Goal: Information Seeking & Learning: Compare options

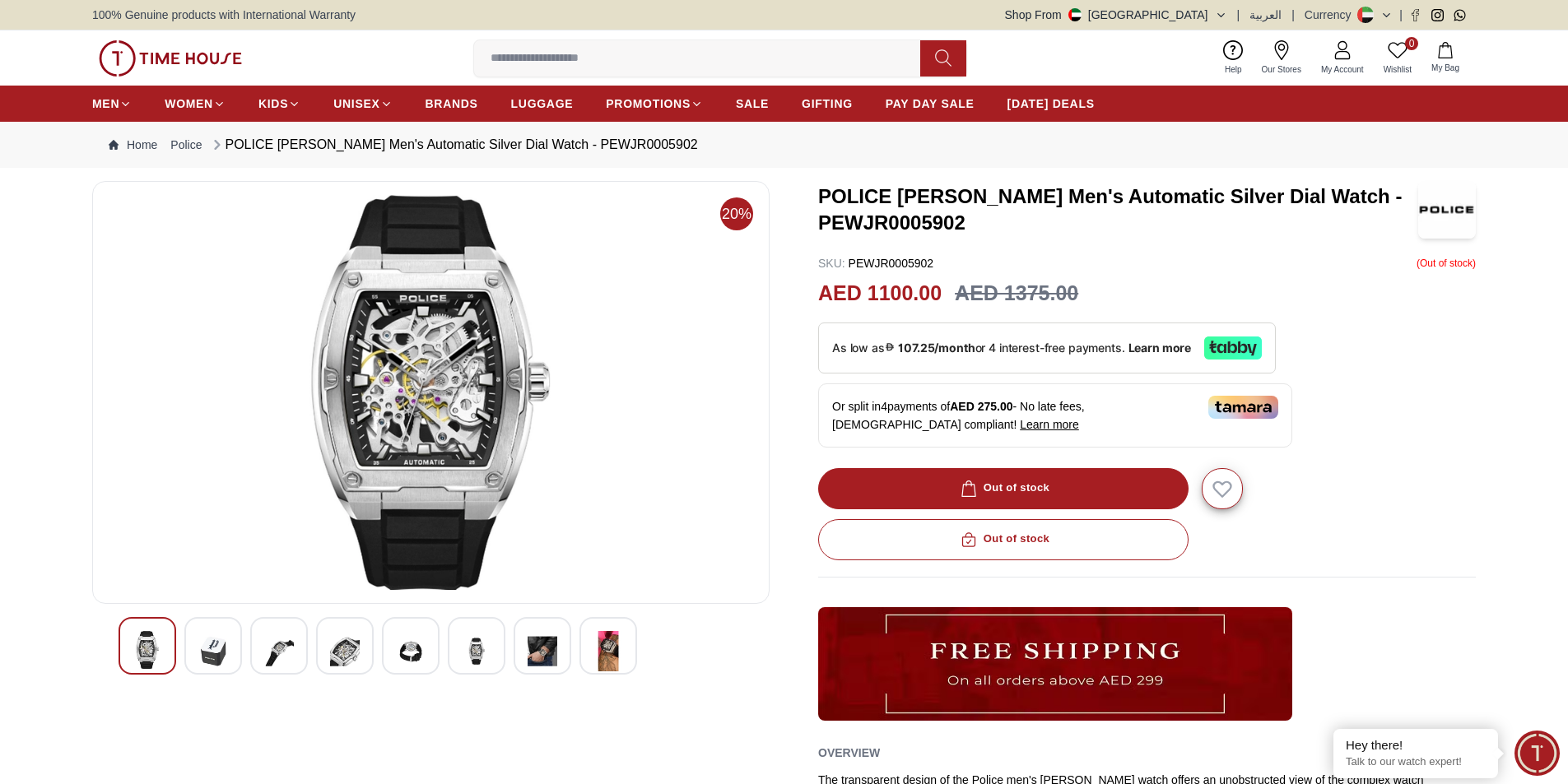
click at [191, 653] on div at bounding box center [214, 646] width 58 height 58
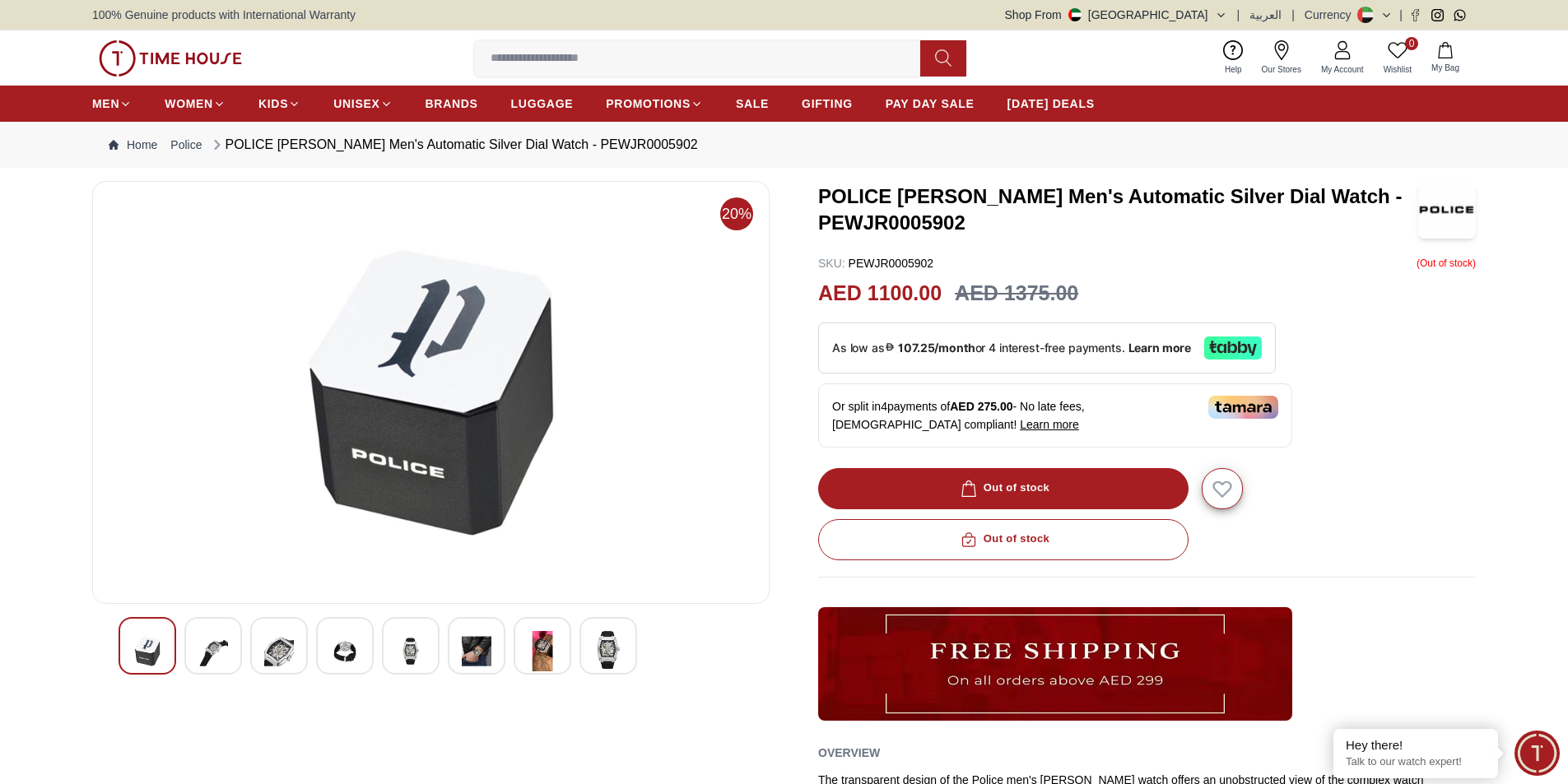
click at [282, 662] on img at bounding box center [279, 650] width 30 height 40
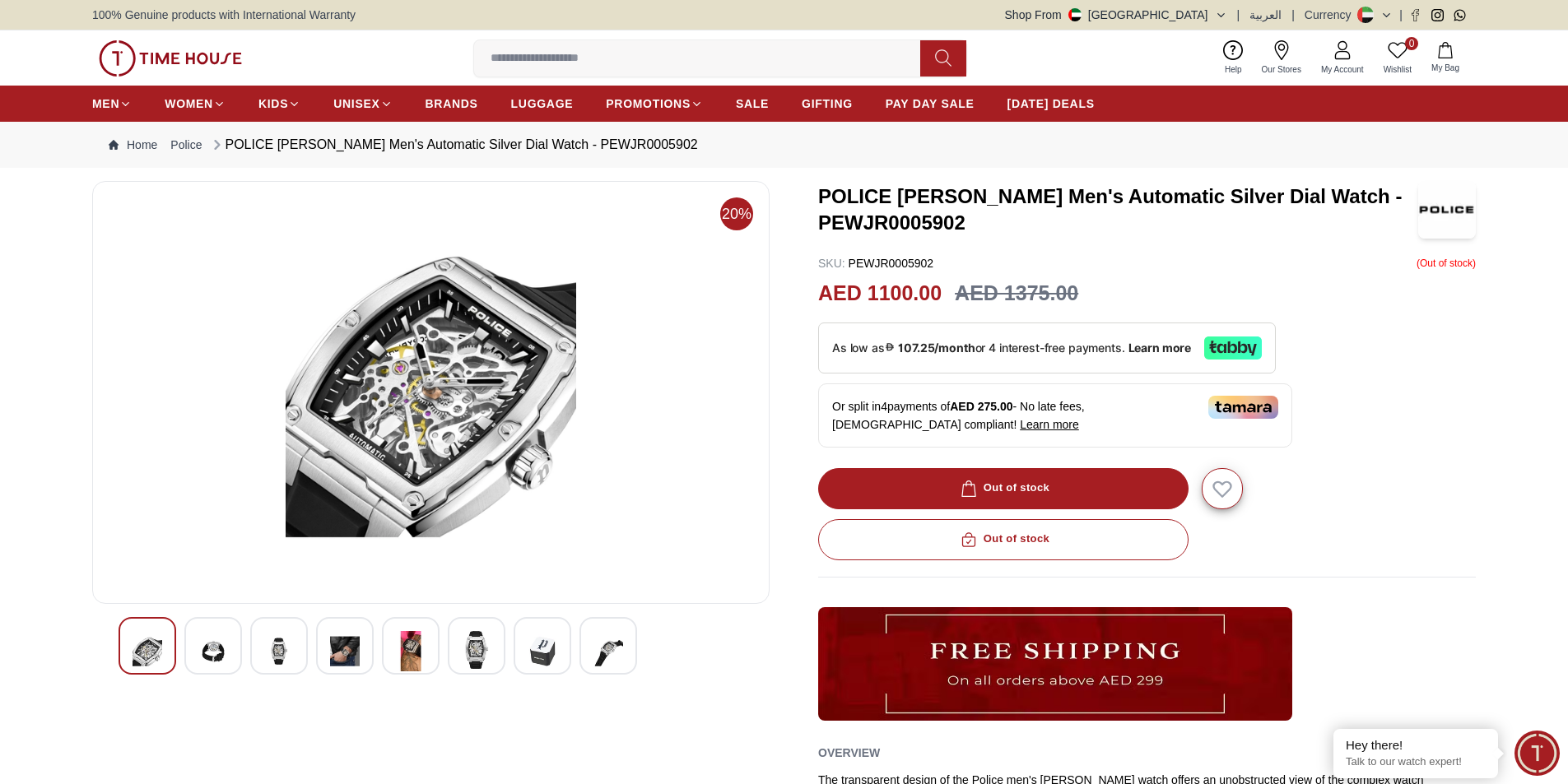
click at [366, 668] on div at bounding box center [345, 646] width 58 height 58
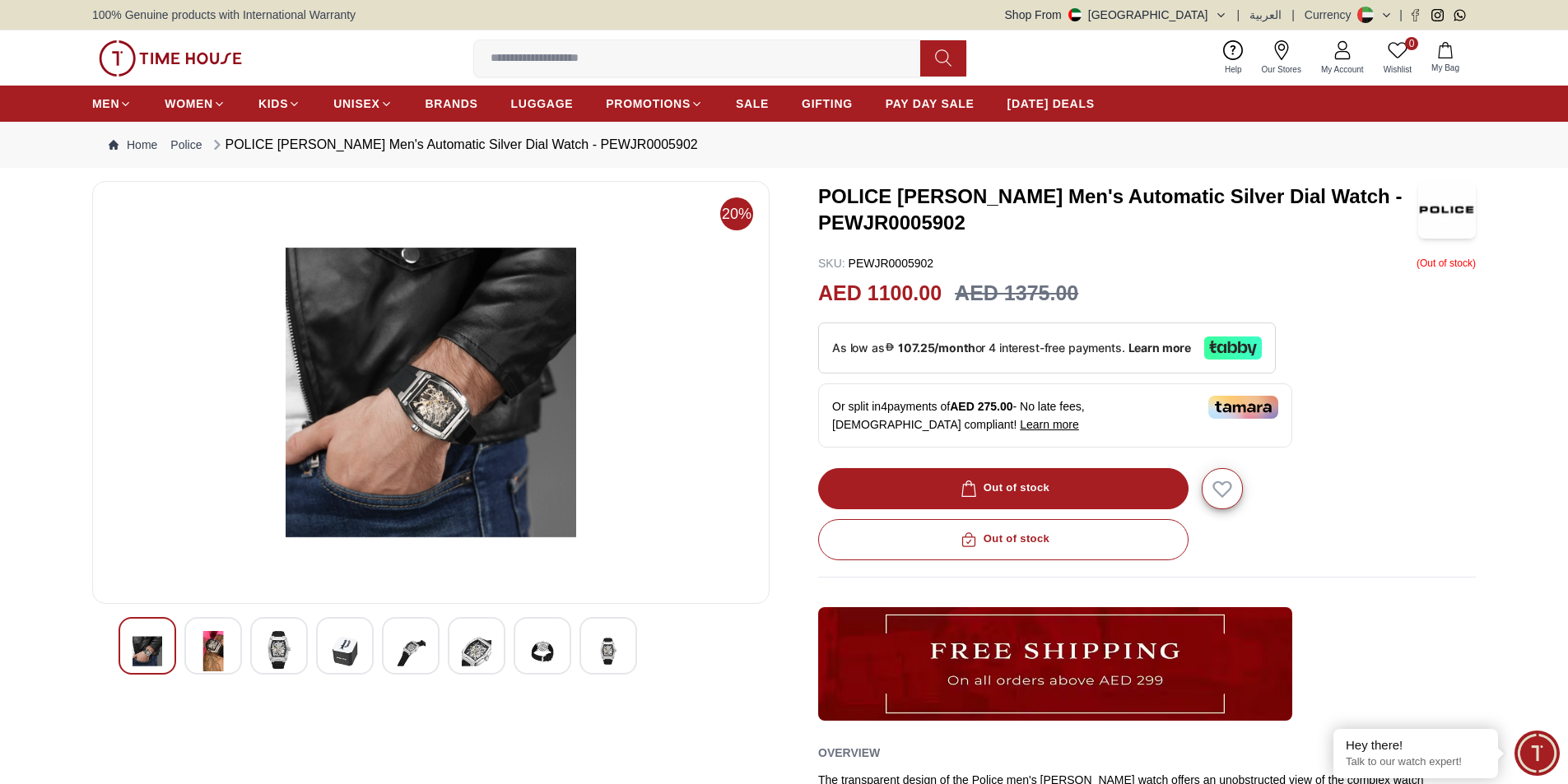
click at [197, 648] on div at bounding box center [214, 646] width 58 height 58
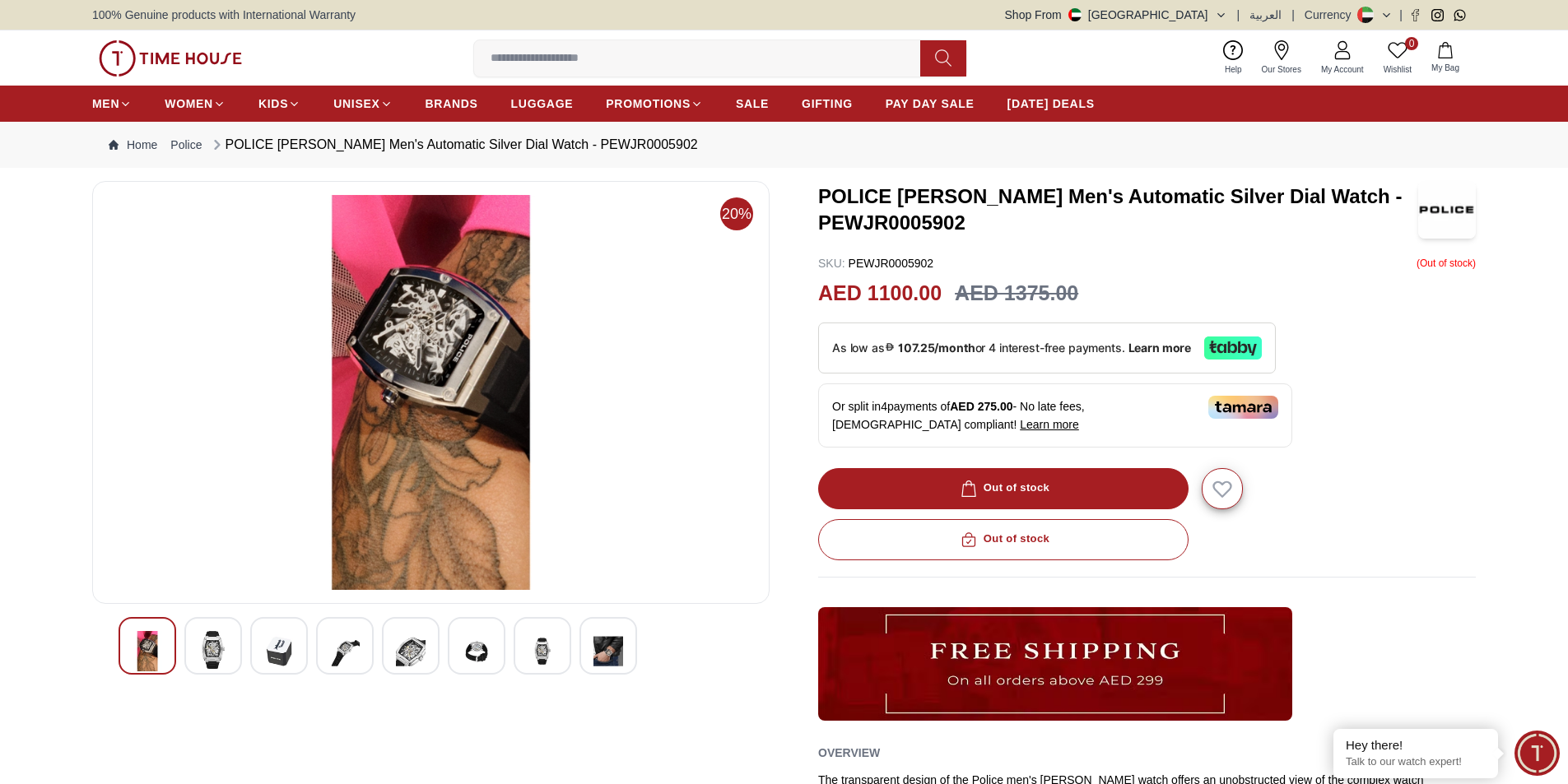
click at [161, 637] on img at bounding box center [147, 650] width 30 height 40
click at [225, 652] on img at bounding box center [213, 650] width 30 height 38
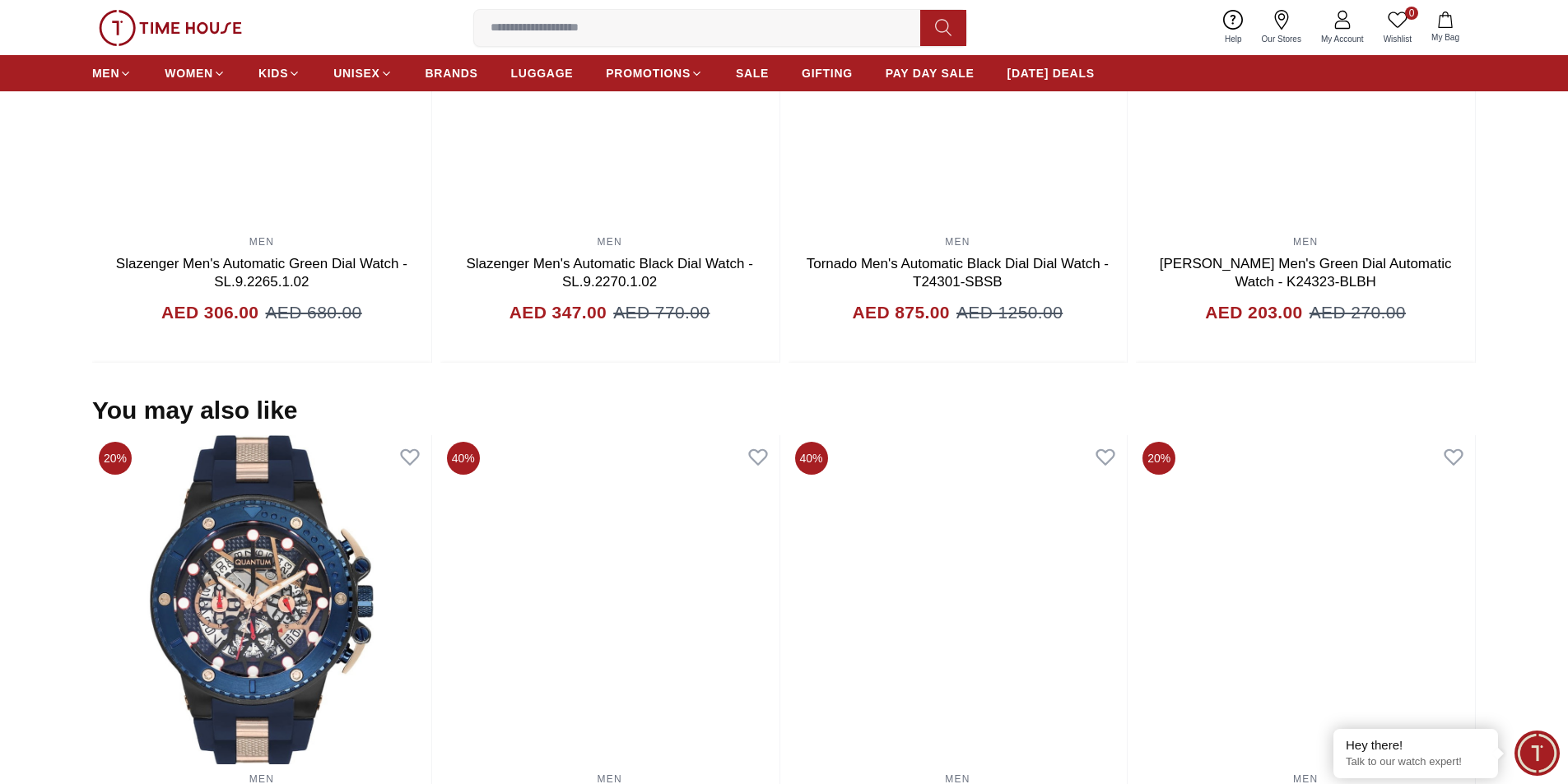
scroll to position [1399, 0]
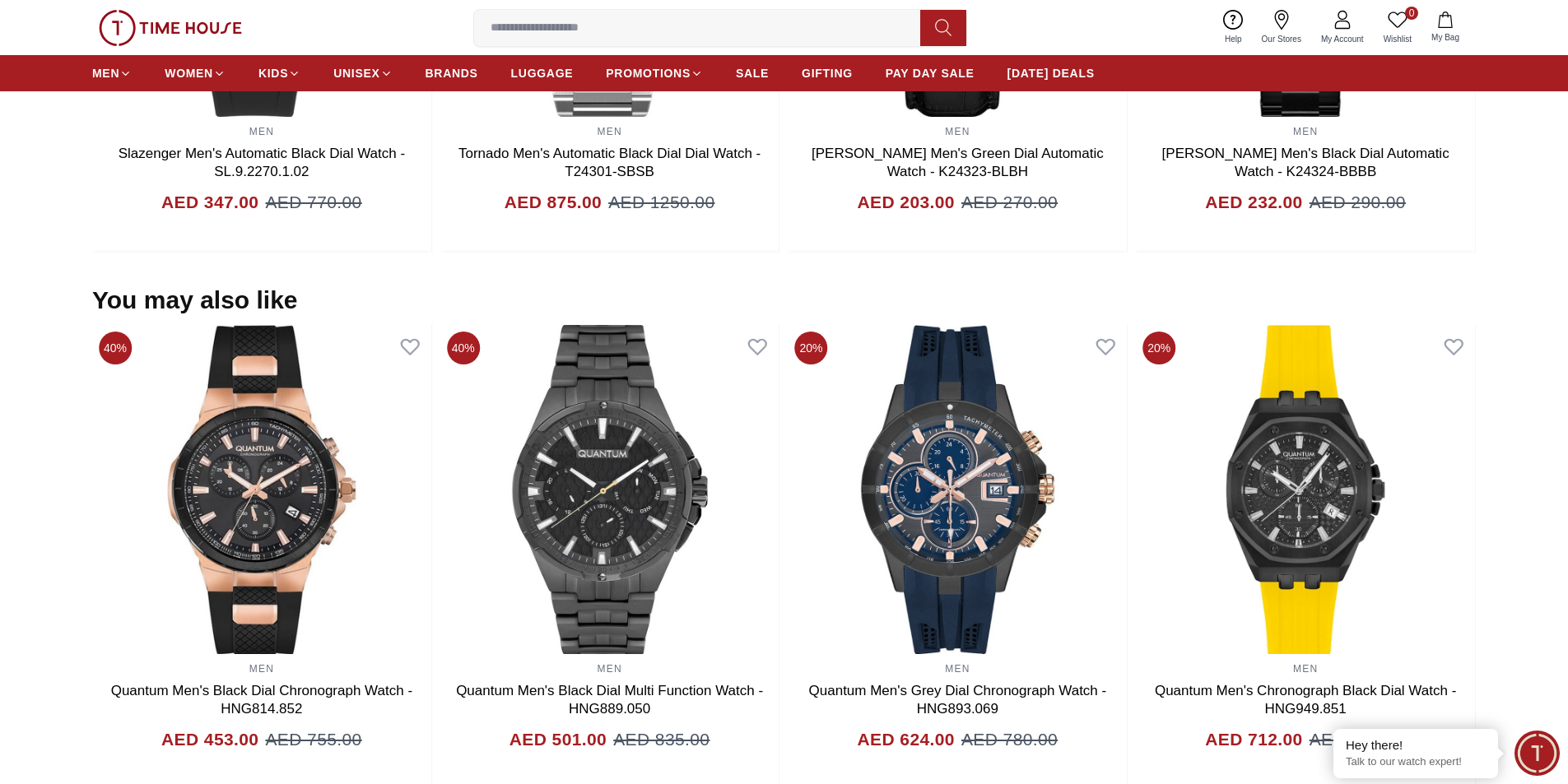
click at [1542, 746] on span "Minimize live chat window" at bounding box center [1537, 753] width 60 height 60
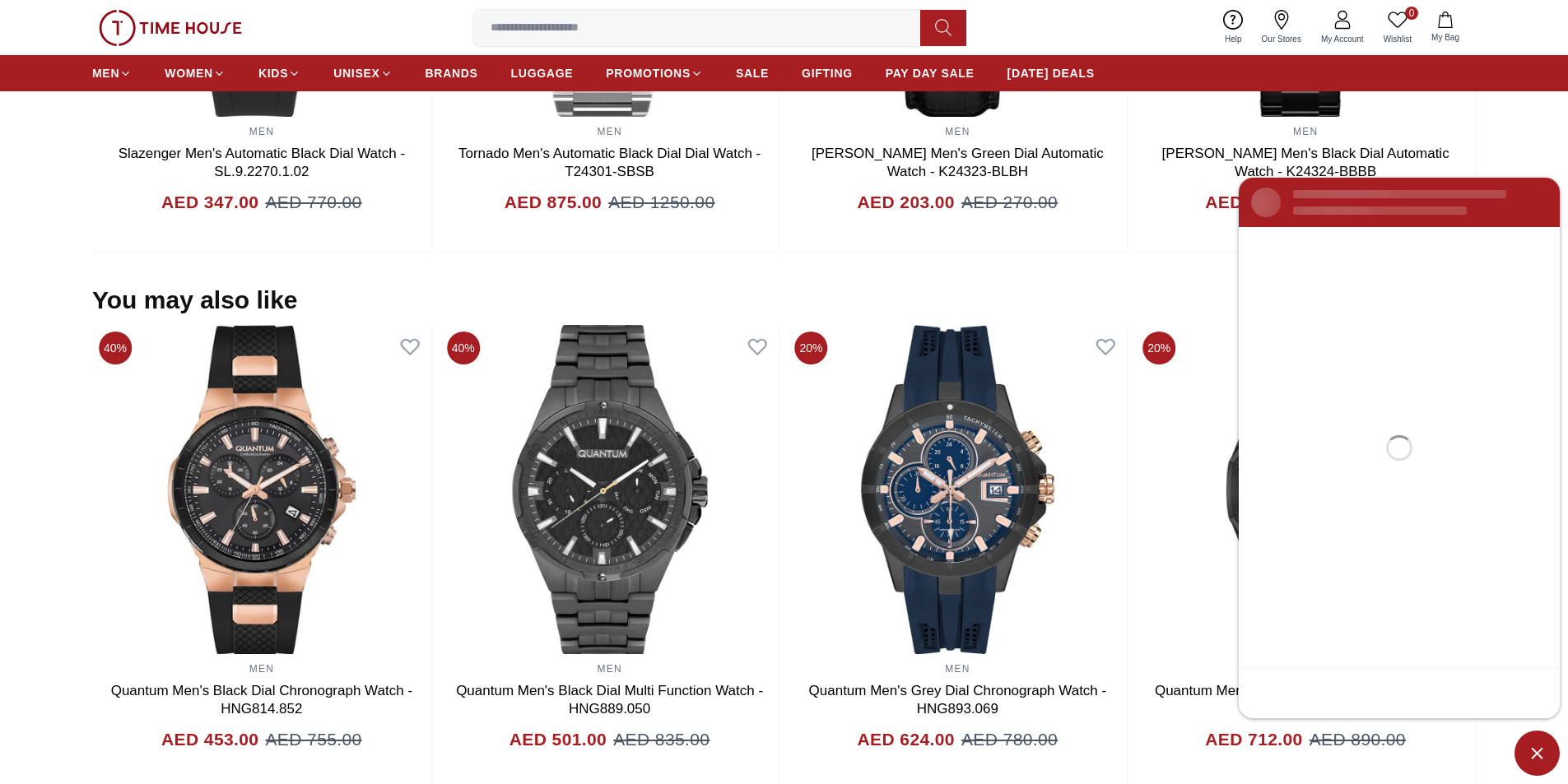
scroll to position [0, 0]
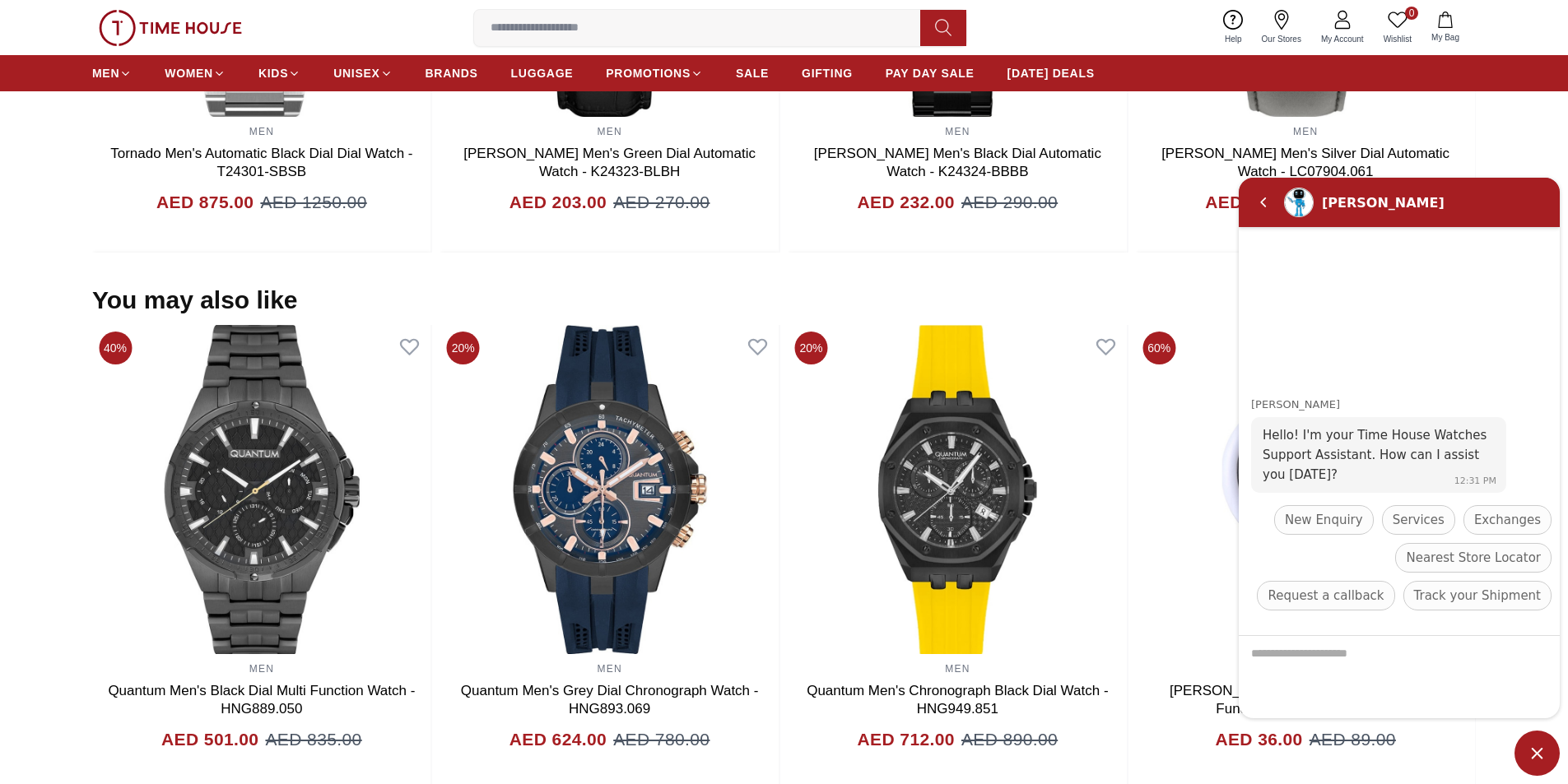
click at [649, 31] on input at bounding box center [704, 28] width 459 height 33
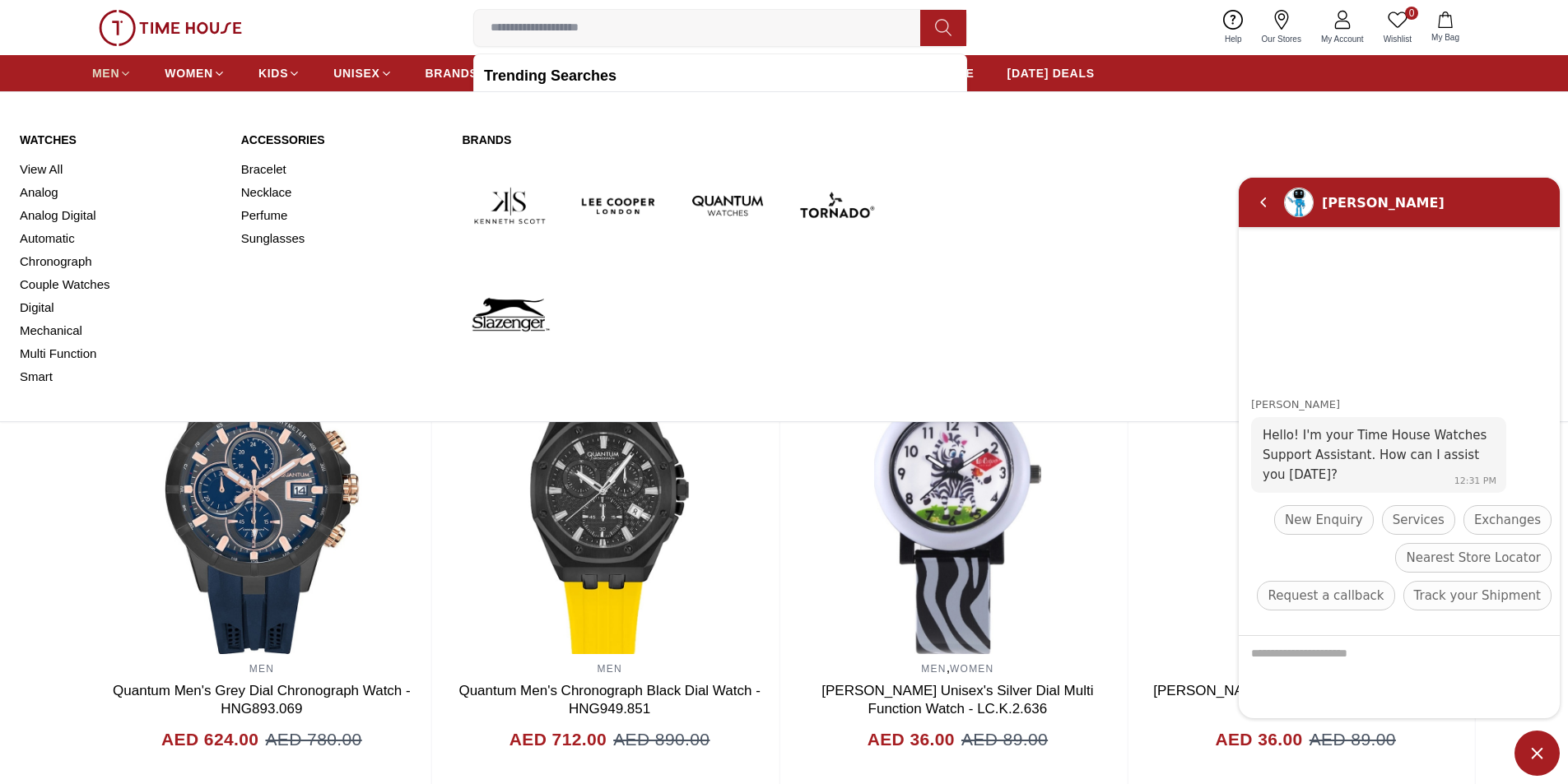
click at [123, 67] on icon at bounding box center [125, 73] width 13 height 13
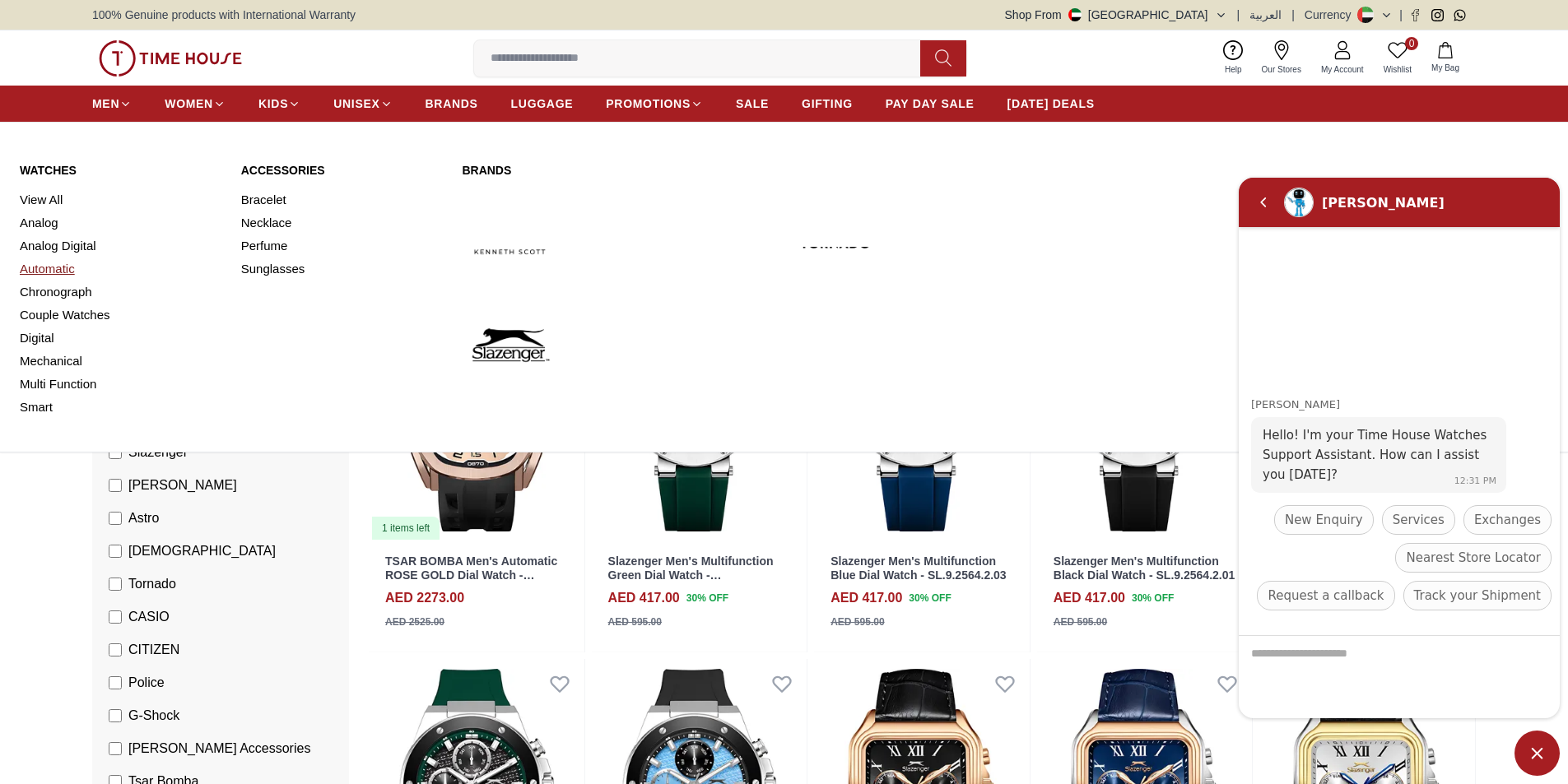
click at [66, 264] on link "Automatic" at bounding box center [120, 269] width 202 height 23
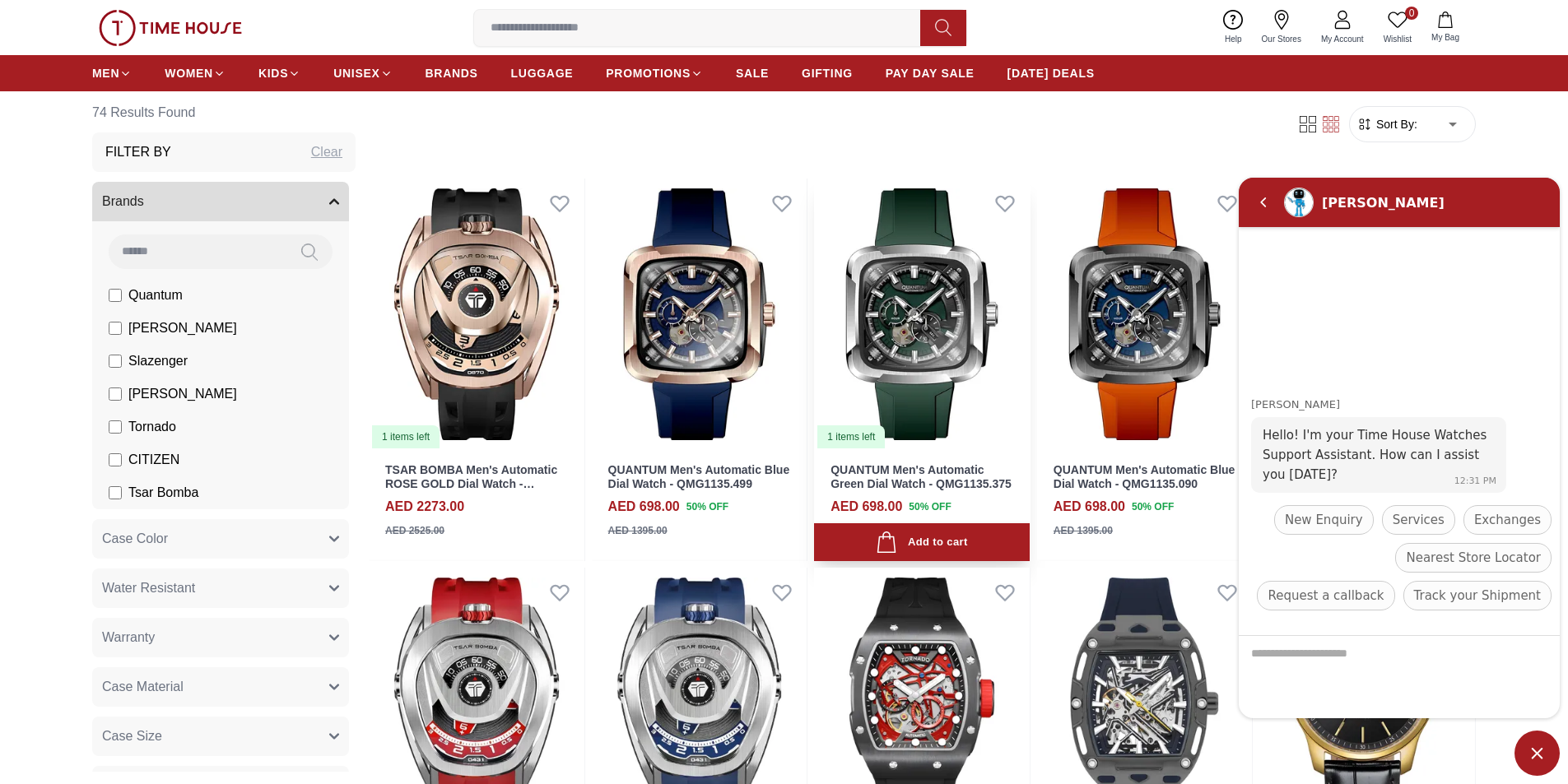
scroll to position [165, 0]
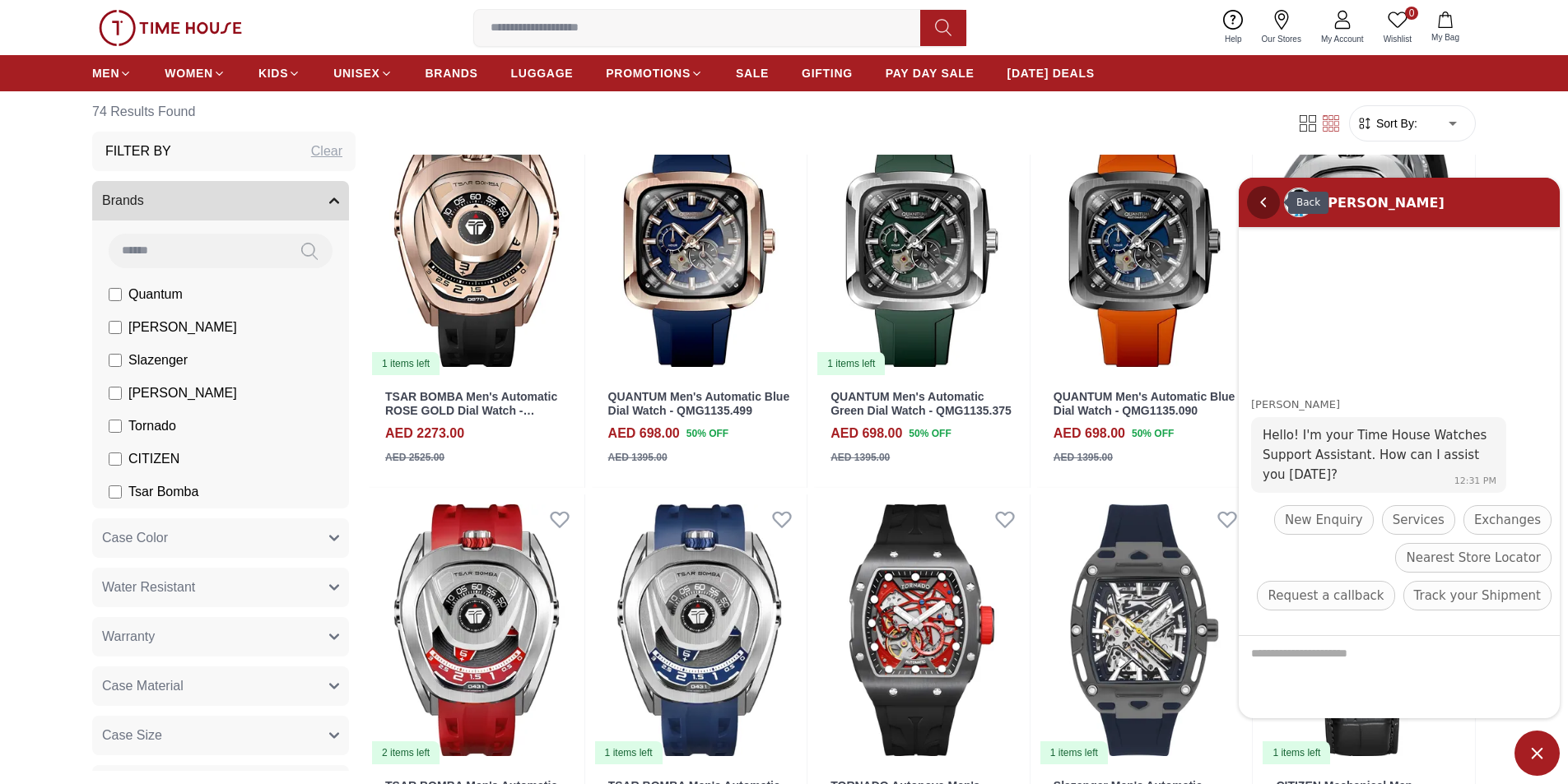
click at [1259, 196] on em "Back" at bounding box center [1263, 202] width 33 height 33
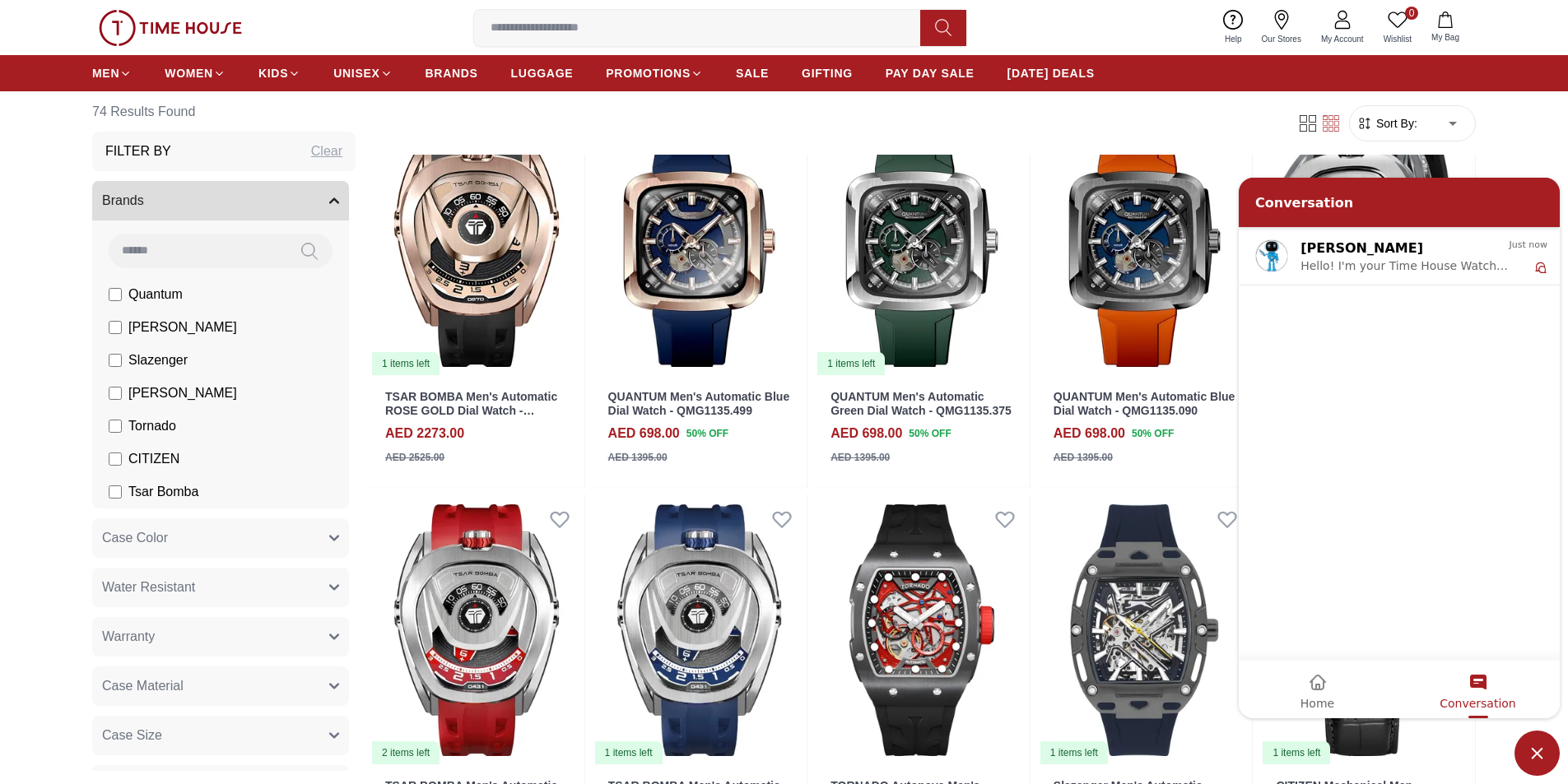
click at [1542, 761] on span "Minimize live chat window" at bounding box center [1537, 753] width 45 height 45
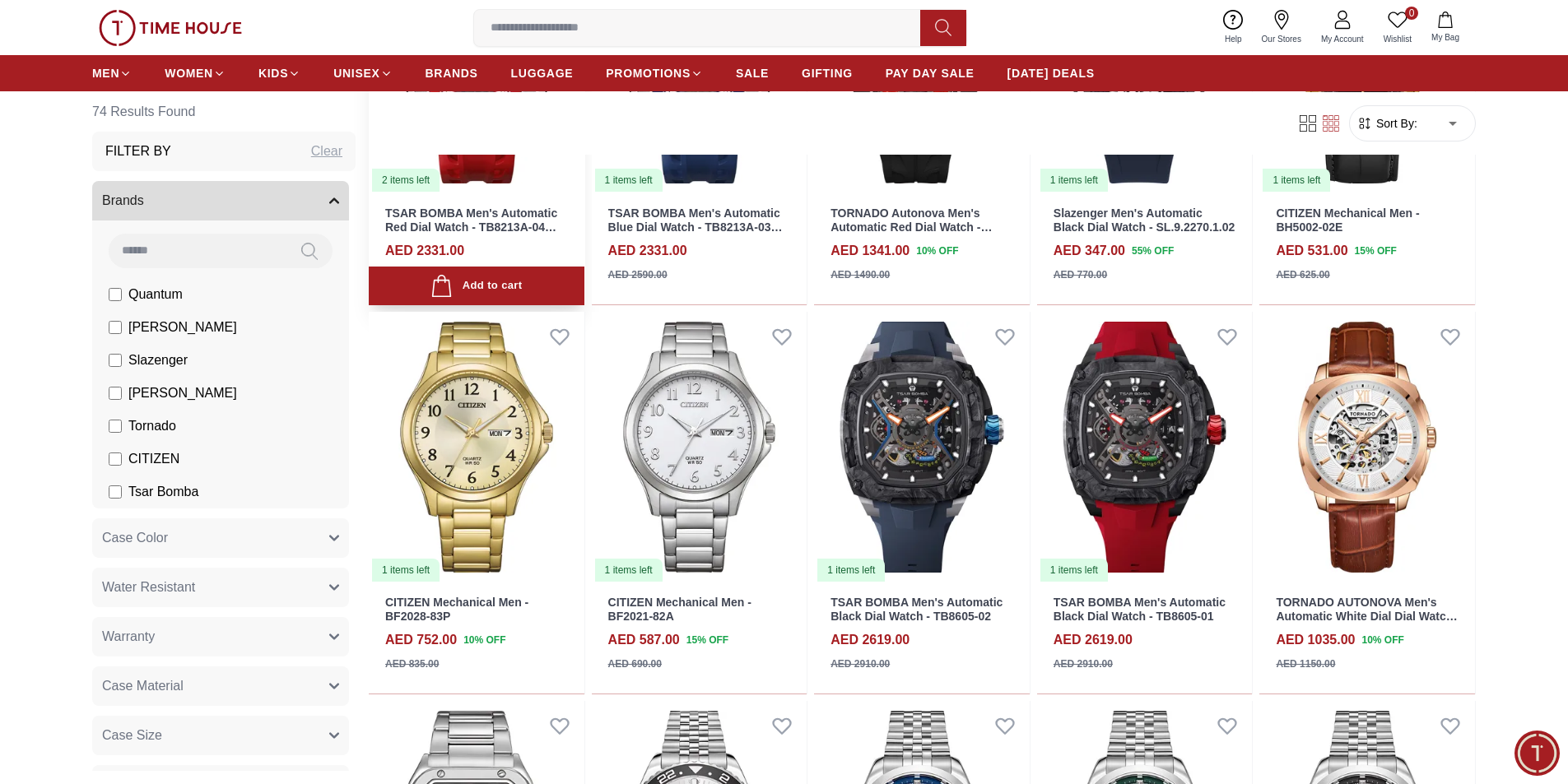
scroll to position [823, 0]
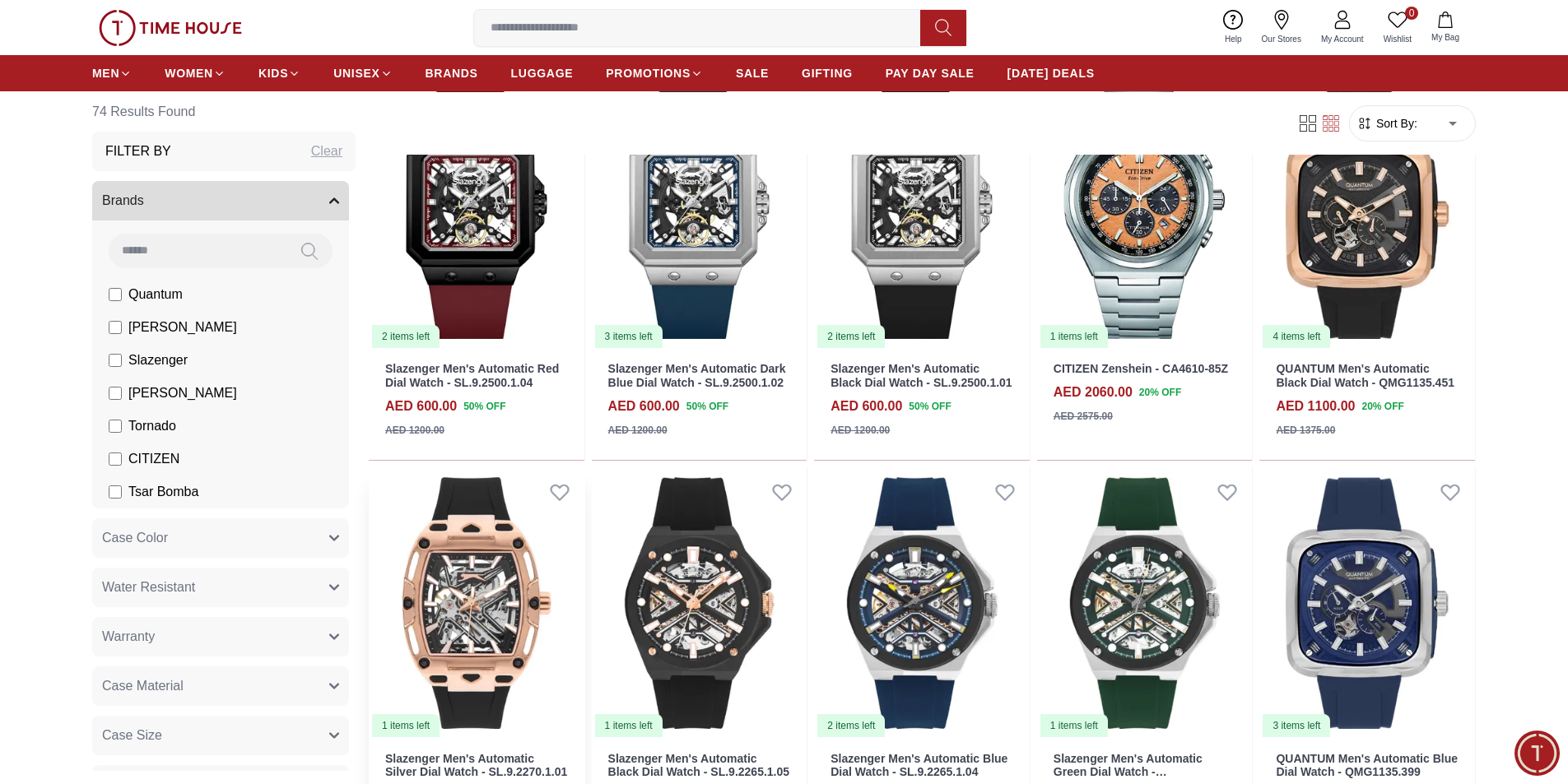
scroll to position [2386, 0]
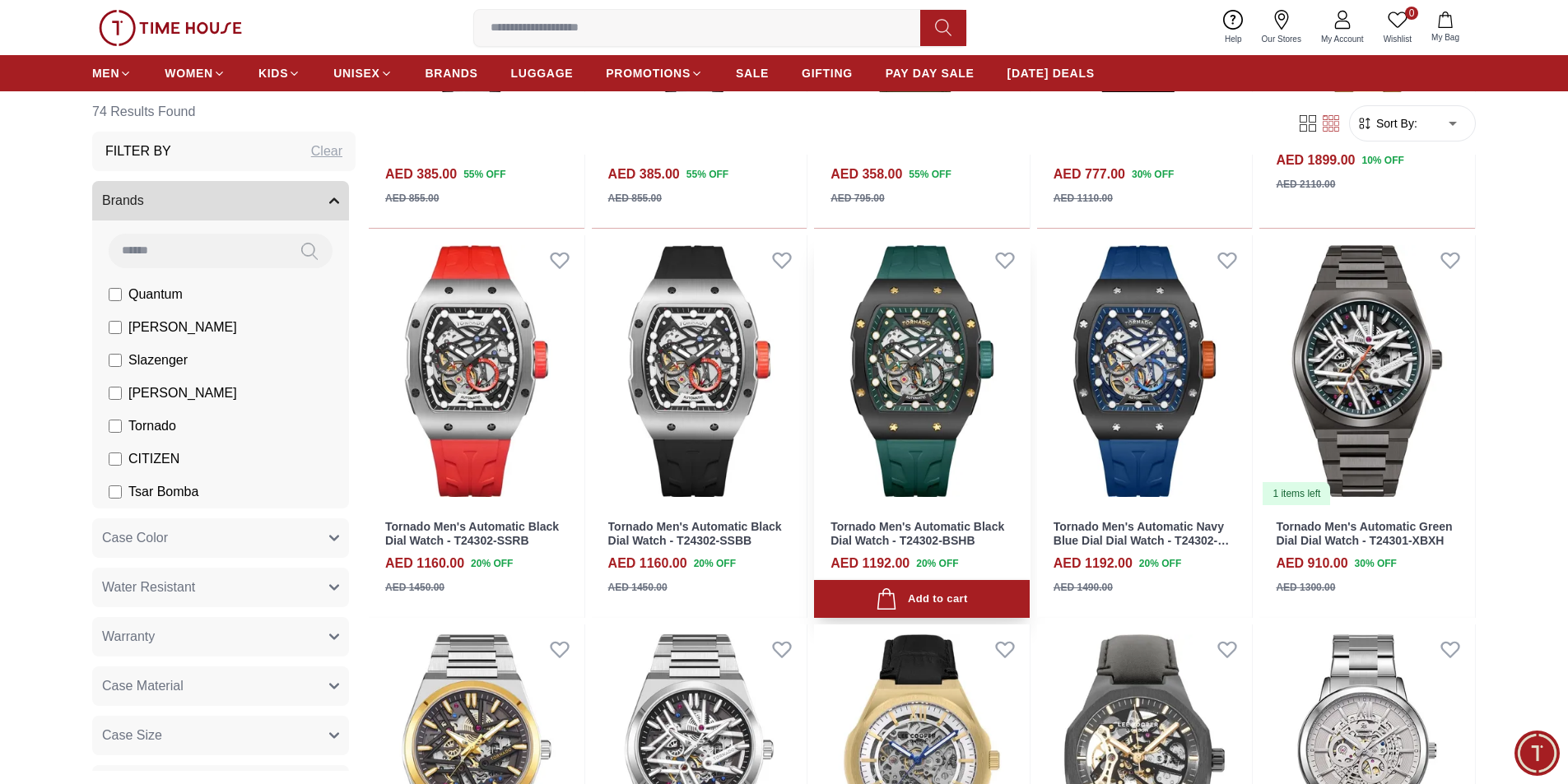
scroll to position [4031, 0]
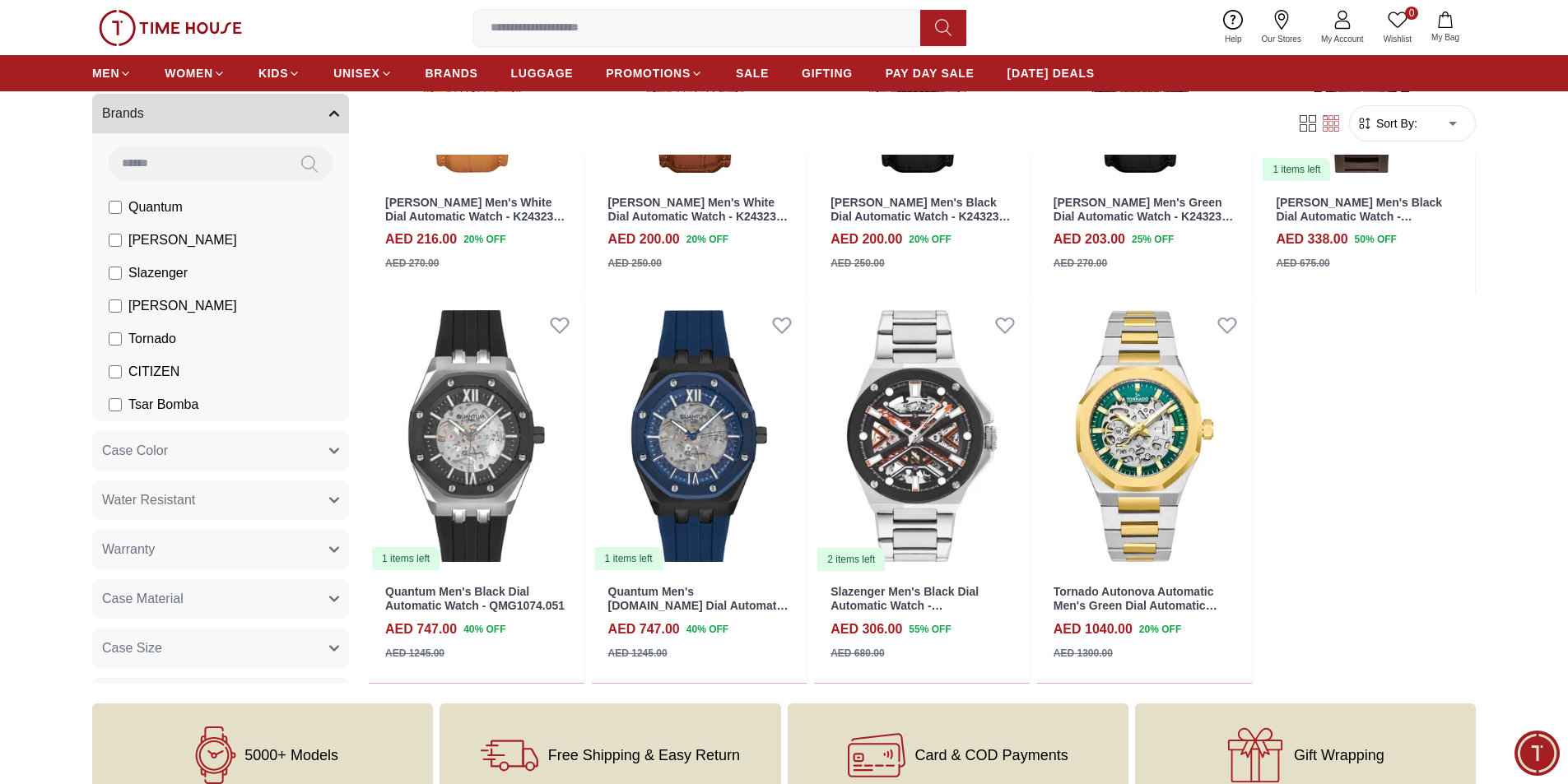
scroll to position [5101, 0]
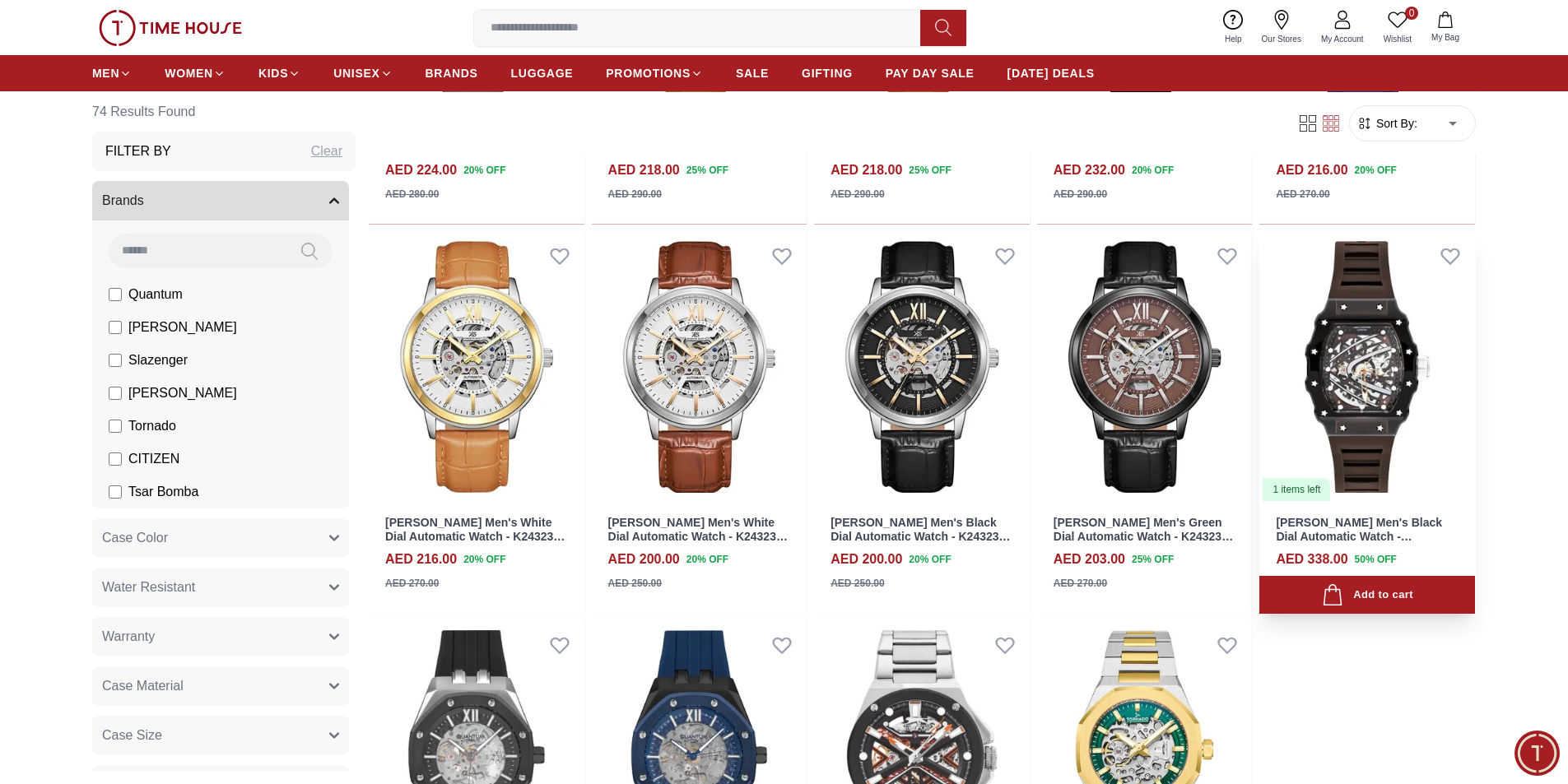
click at [1378, 512] on div "[PERSON_NAME] Men's Black Dial Automatic Watch - LC07980.066 AED 338.00 50 % OF…" at bounding box center [1366, 559] width 215 height 112
click at [1462, 512] on div "[PERSON_NAME] Men's Black Dial Automatic Watch - LC07980.066 AED 338.00 50 % OF…" at bounding box center [1366, 559] width 215 height 112
click at [1459, 511] on div "[PERSON_NAME] Men's Black Dial Automatic Watch - LC07980.066 AED 338.00 50 % OF…" at bounding box center [1366, 559] width 215 height 112
click at [1328, 547] on div "[PERSON_NAME] Men's Black Dial Automatic Watch - LC07980.066 AED 338.00 50 % OF…" at bounding box center [1366, 559] width 215 height 112
click at [1320, 469] on img at bounding box center [1366, 366] width 215 height 271
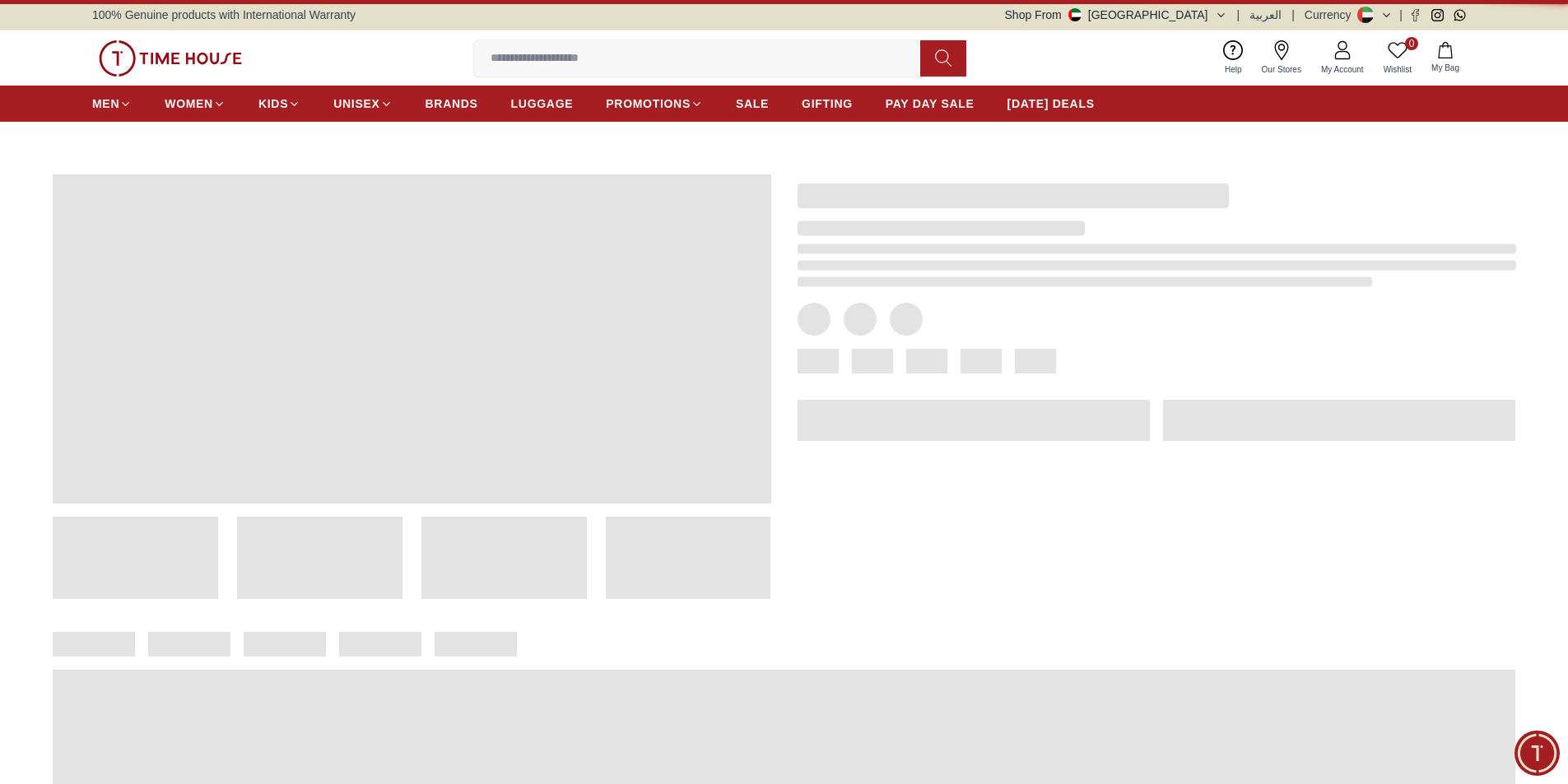
click at [1332, 419] on span at bounding box center [1339, 420] width 352 height 41
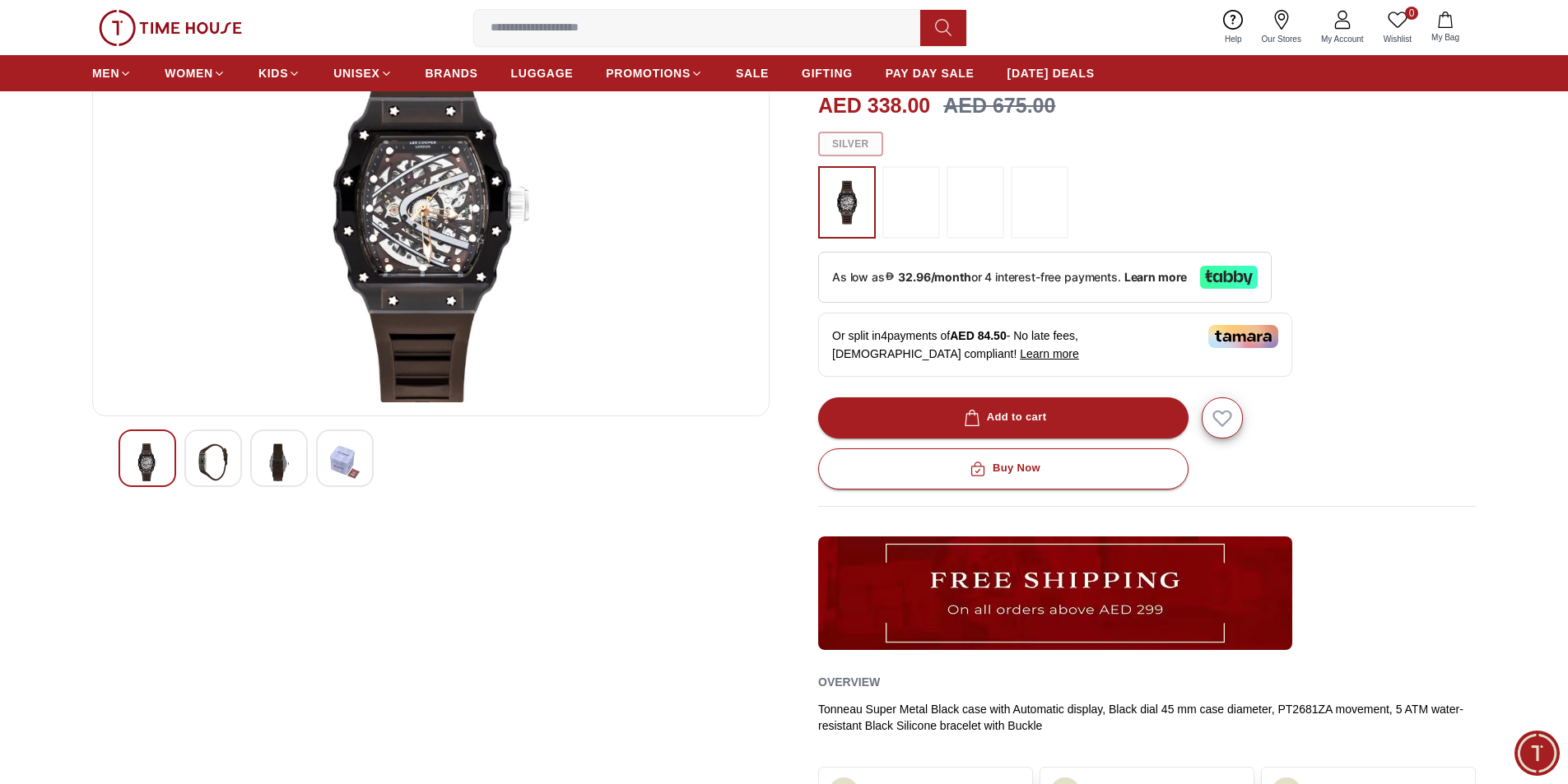
scroll to position [329, 0]
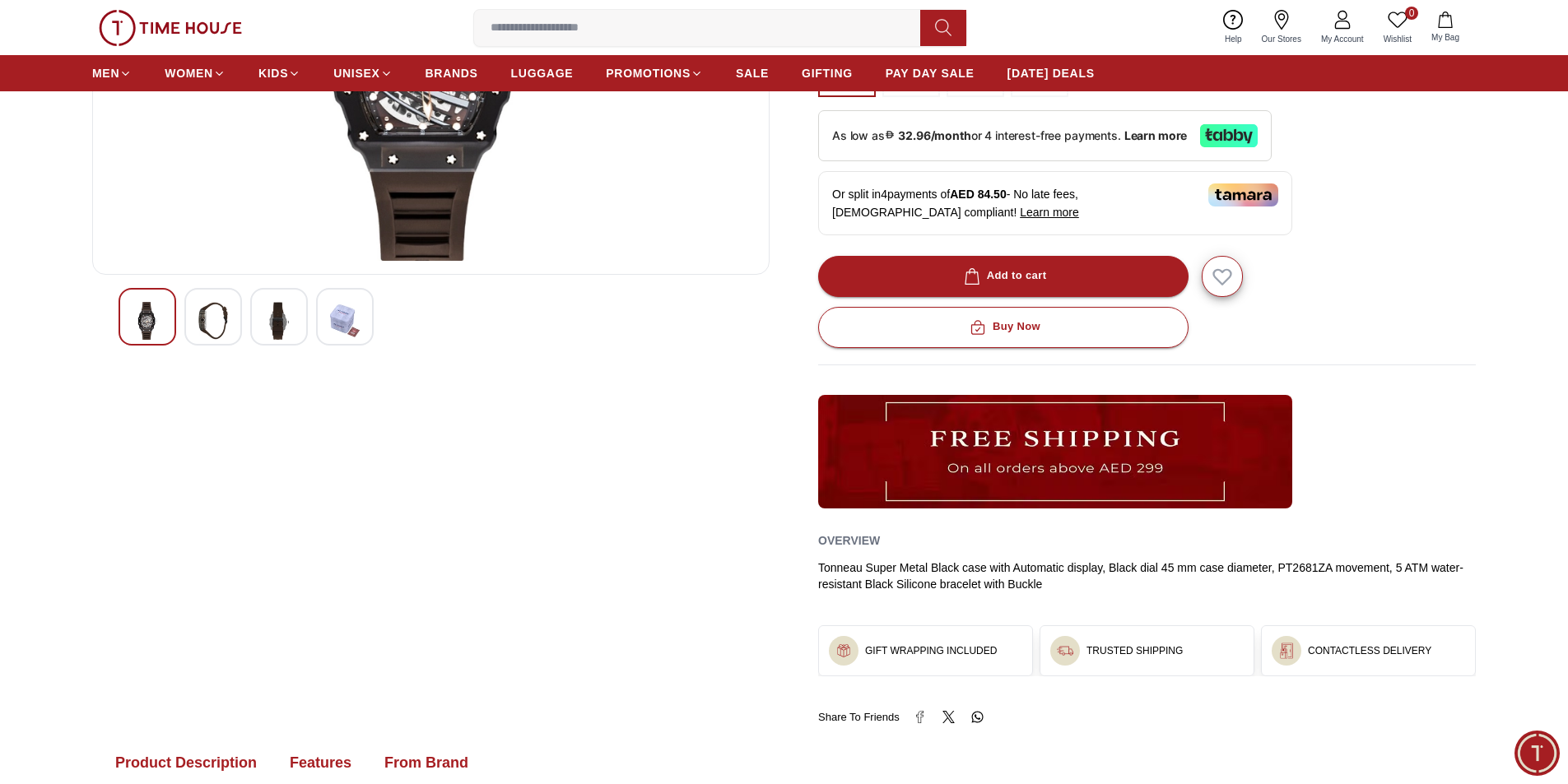
click at [248, 313] on div at bounding box center [430, 317] width 624 height 58
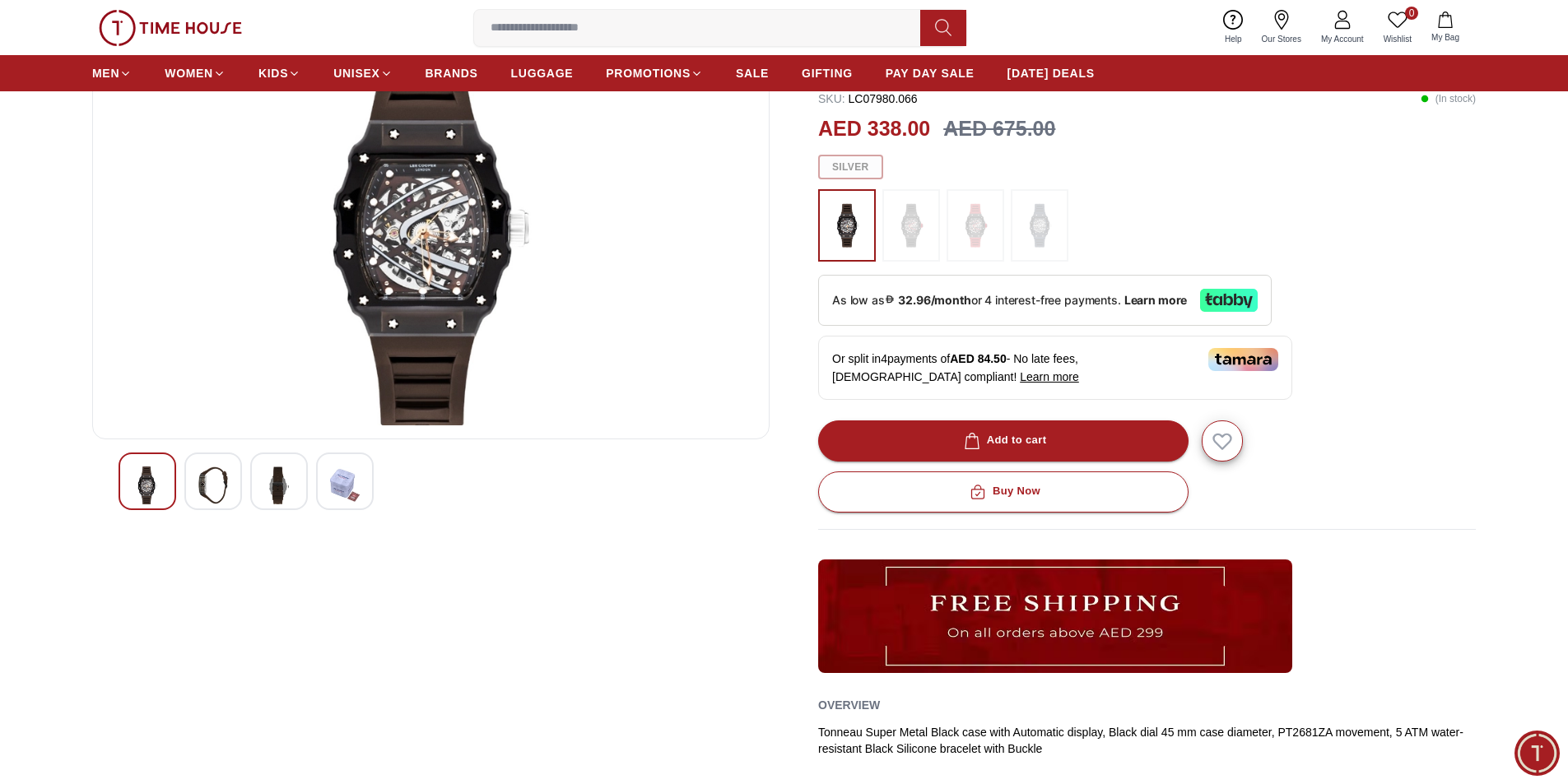
scroll to position [0, 0]
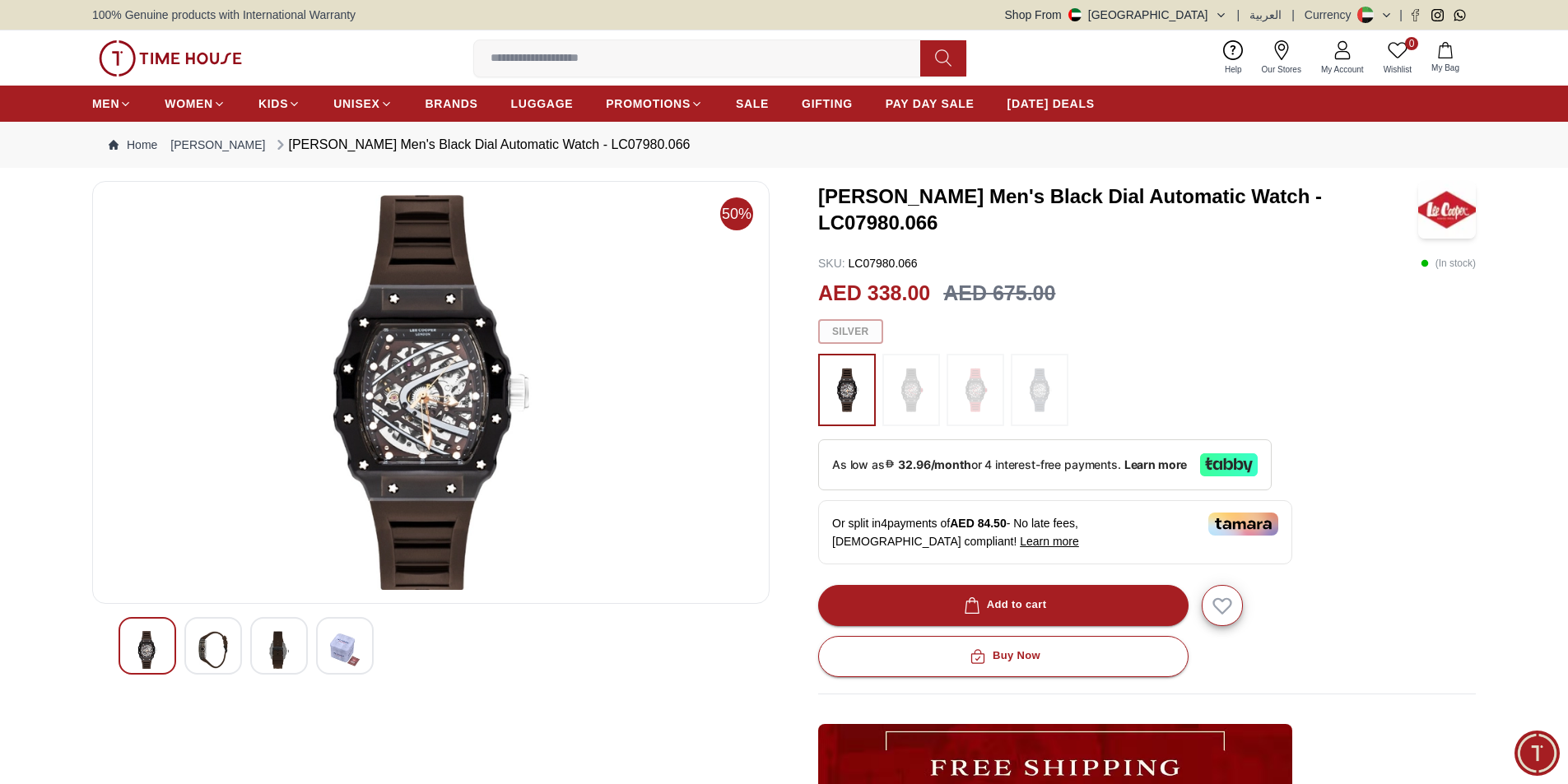
click at [210, 646] on img at bounding box center [213, 650] width 30 height 38
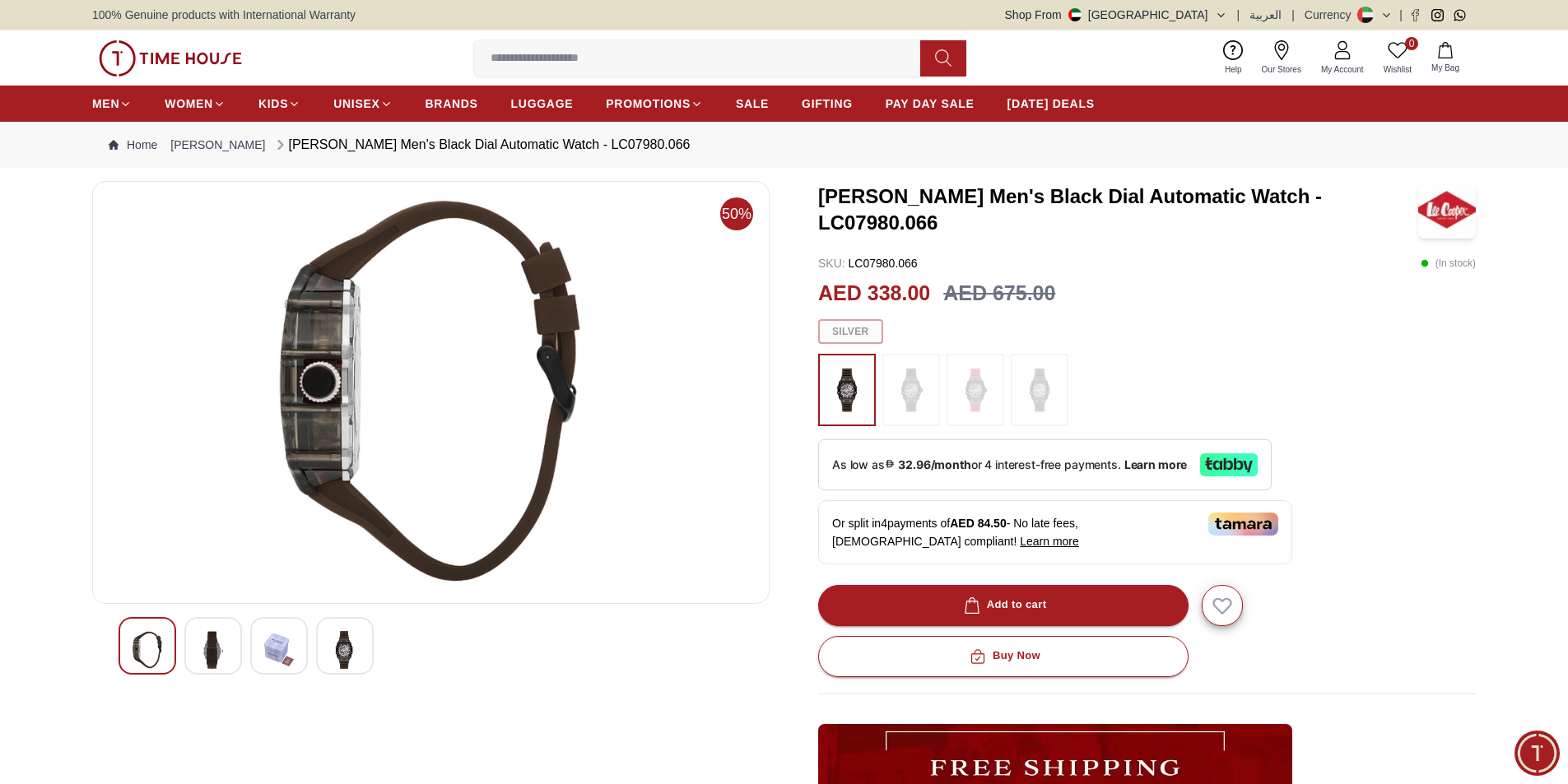
click at [256, 645] on div at bounding box center [279, 646] width 58 height 58
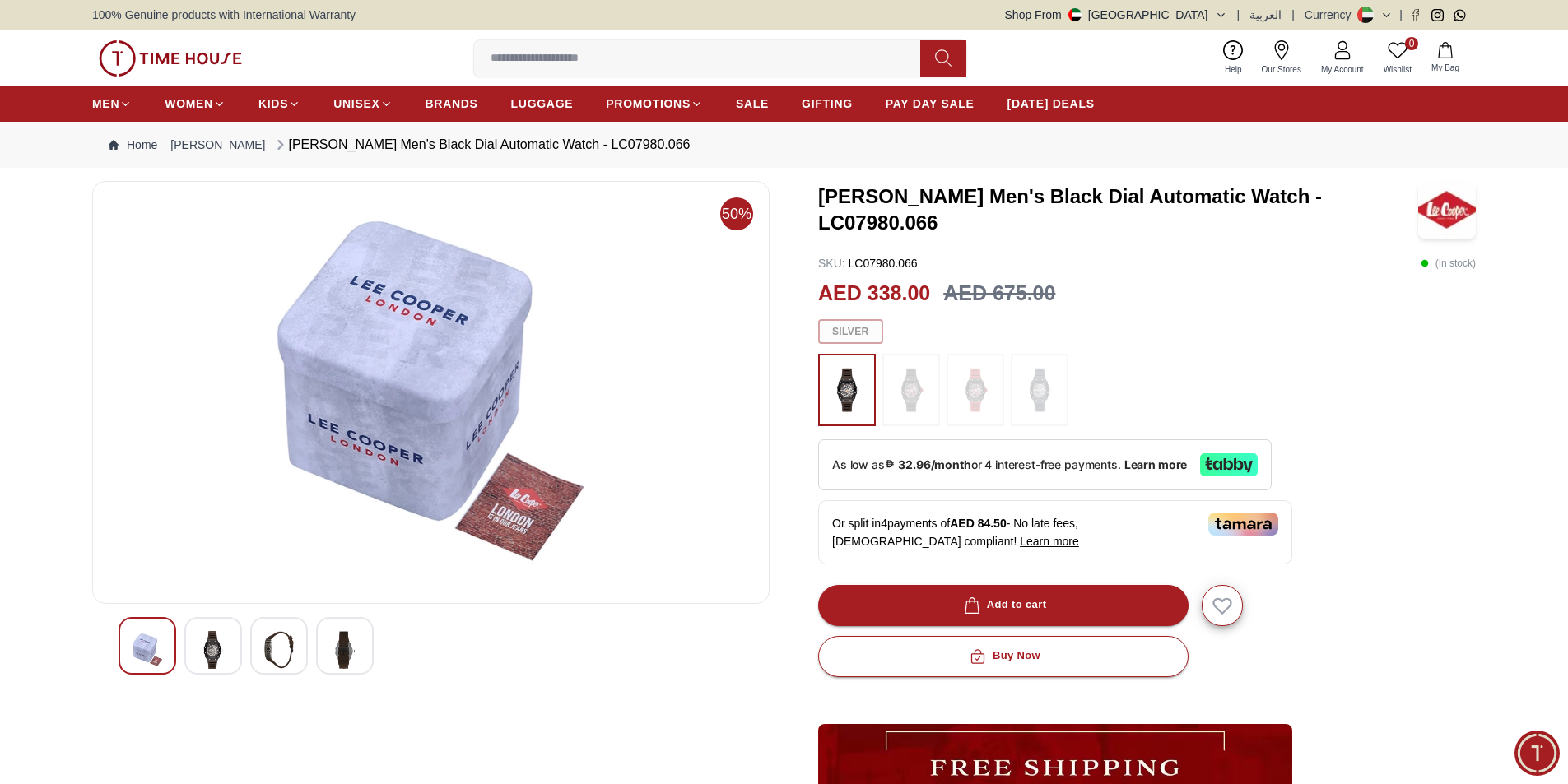
click at [317, 640] on div at bounding box center [345, 646] width 58 height 58
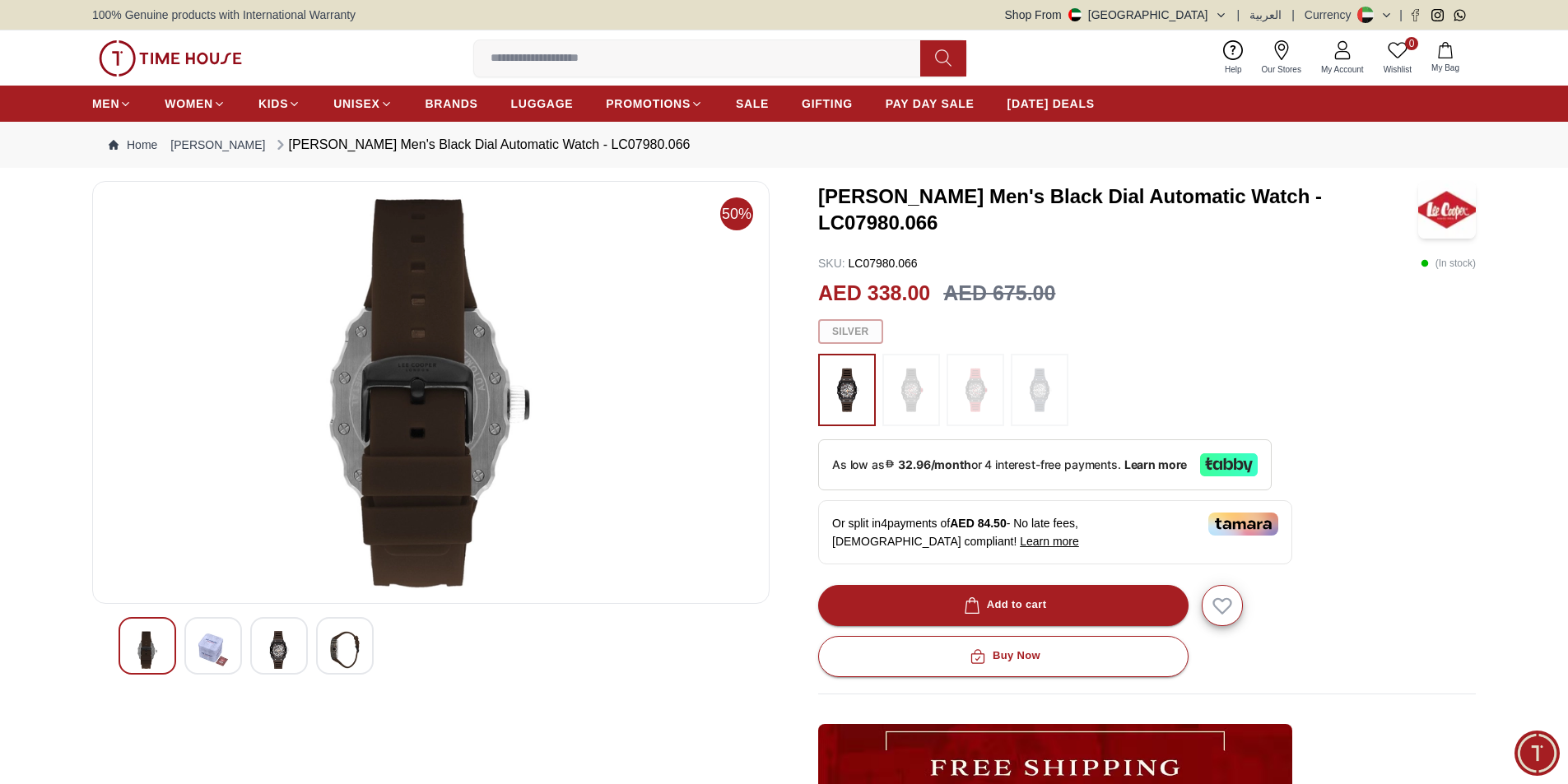
click at [272, 650] on img at bounding box center [279, 650] width 30 height 38
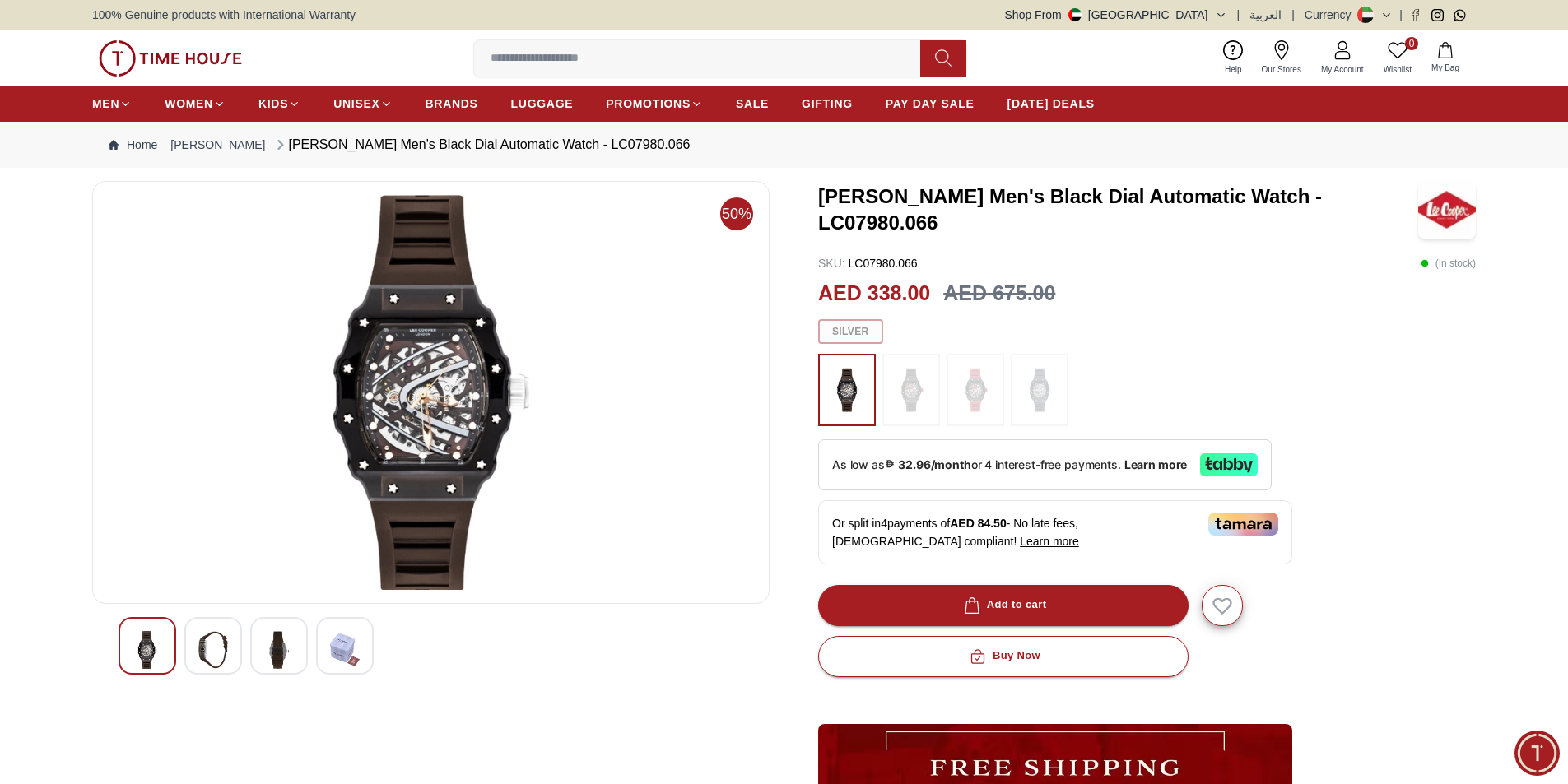
click at [221, 642] on img at bounding box center [213, 650] width 30 height 38
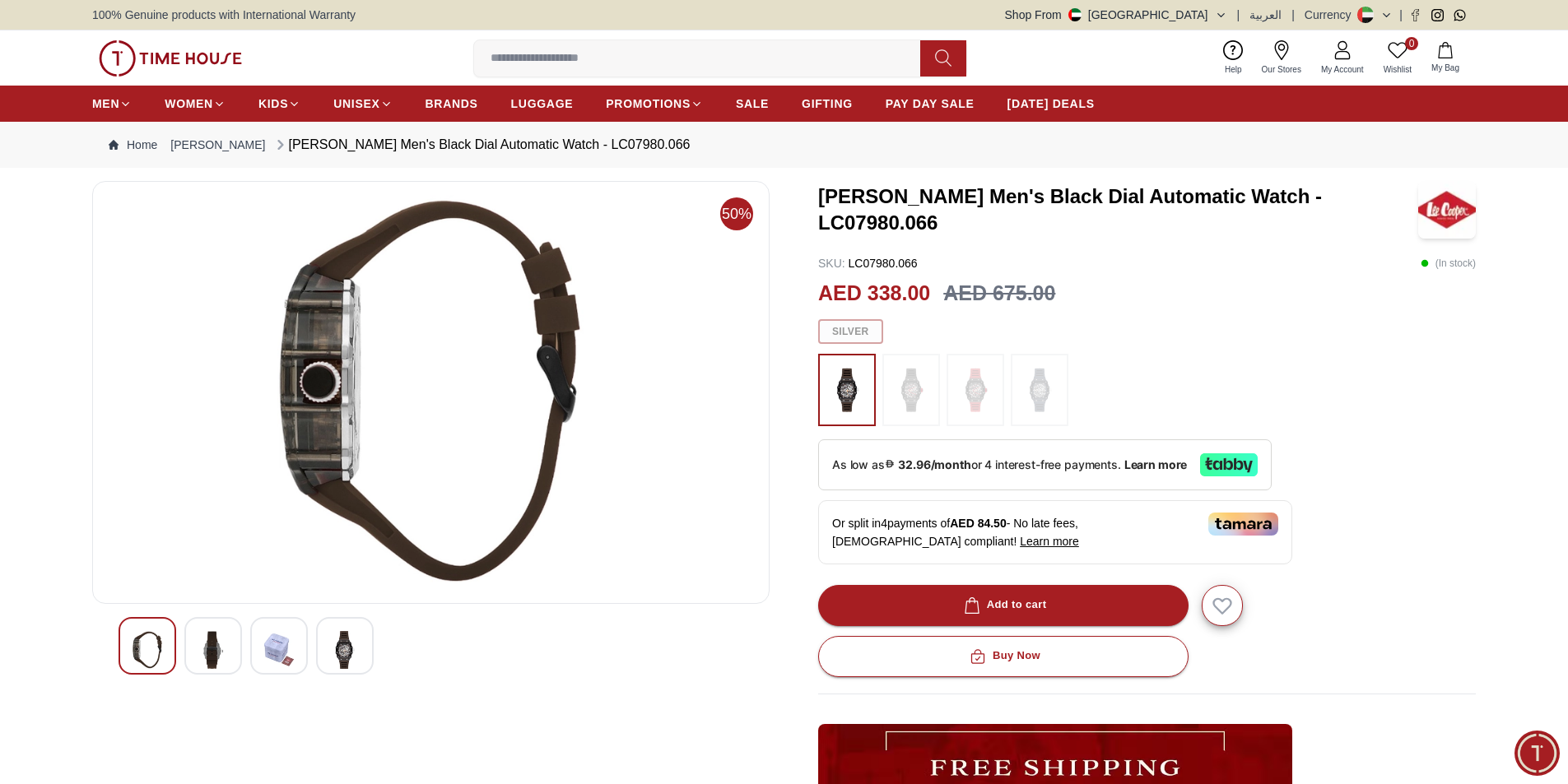
click at [140, 645] on img at bounding box center [147, 650] width 30 height 38
click at [903, 389] on img at bounding box center [911, 390] width 41 height 56
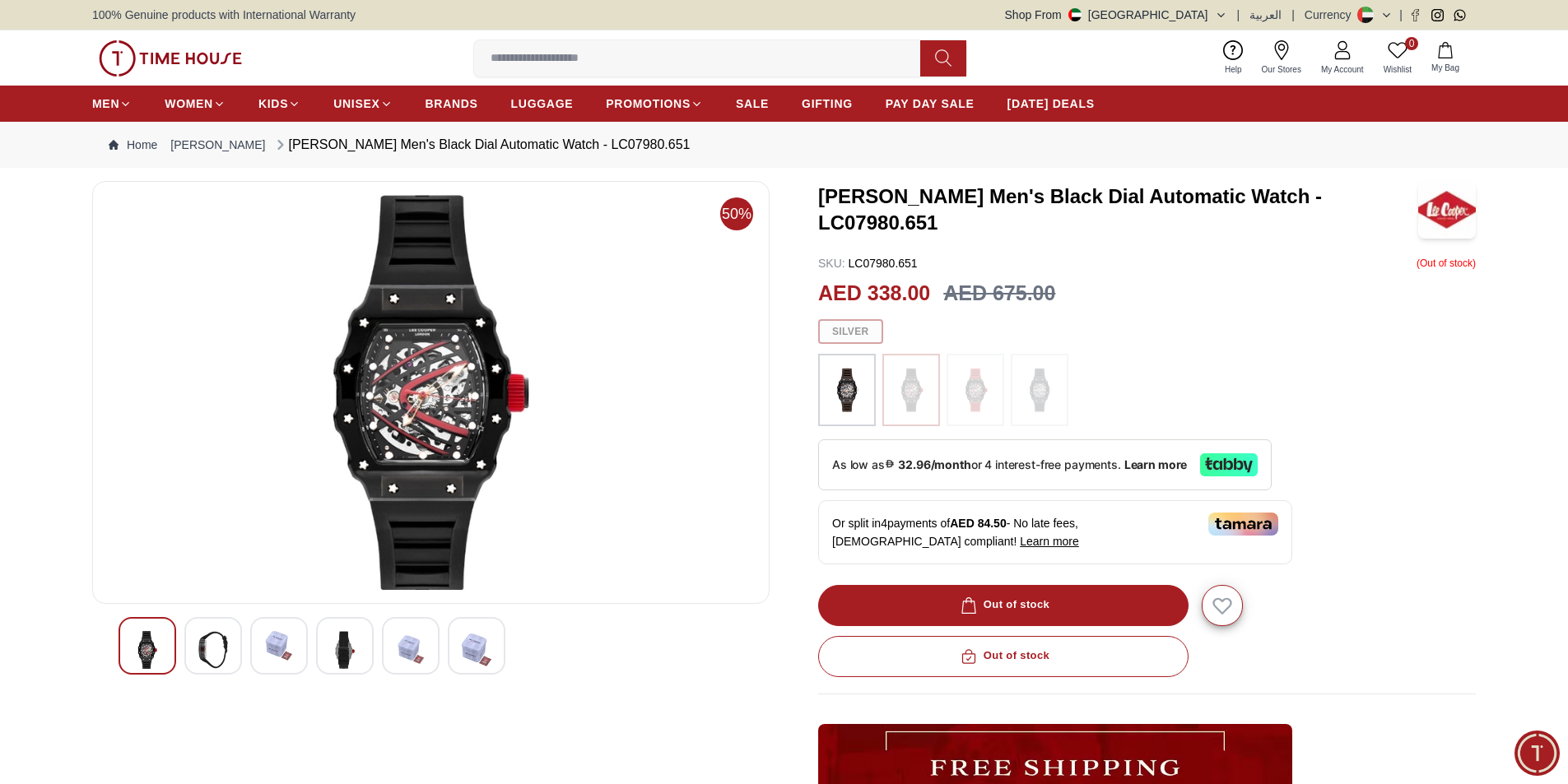
click at [1069, 393] on div at bounding box center [1147, 389] width 658 height 72
click at [1058, 389] on img at bounding box center [1040, 390] width 41 height 56
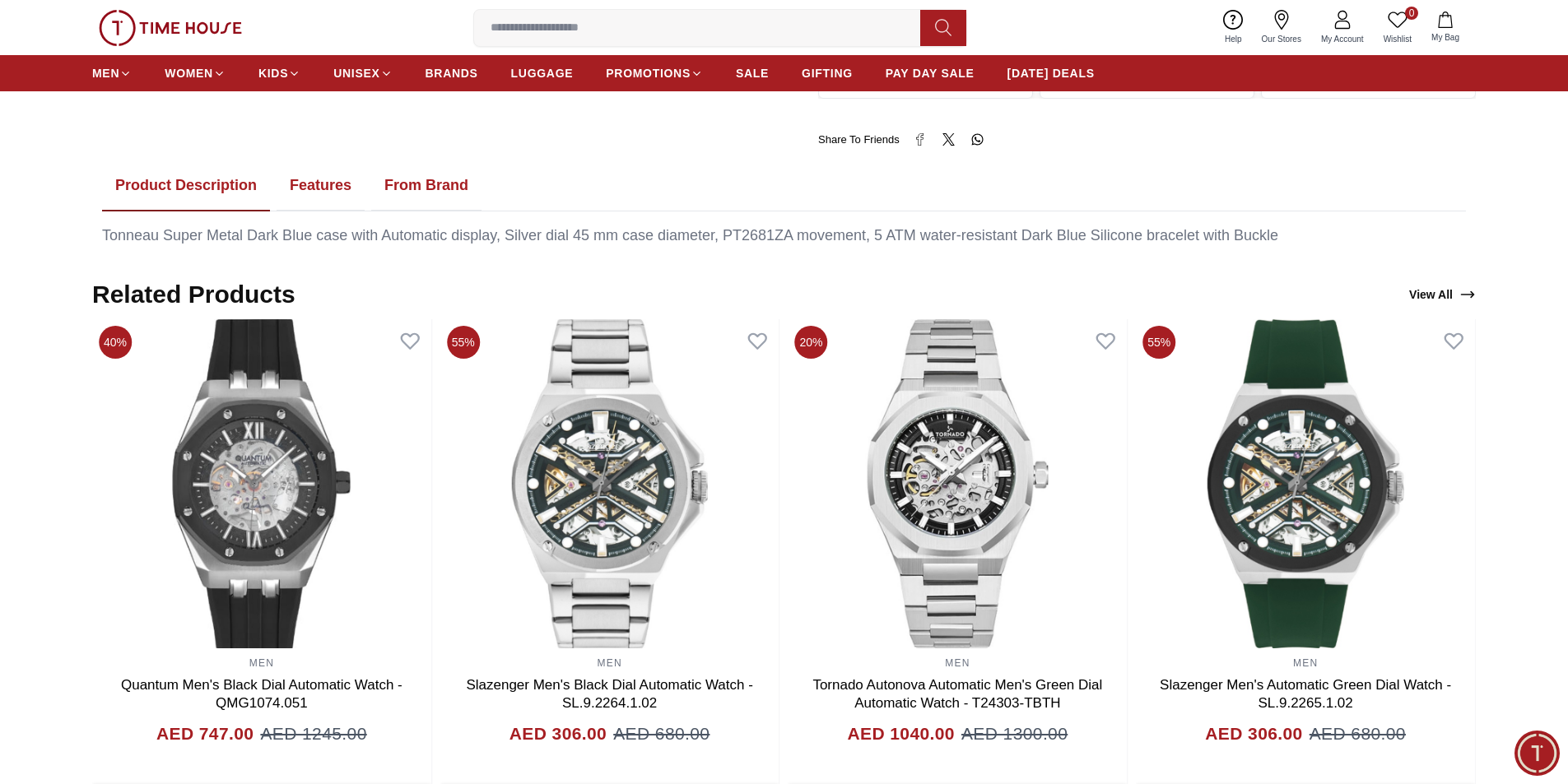
scroll to position [1070, 0]
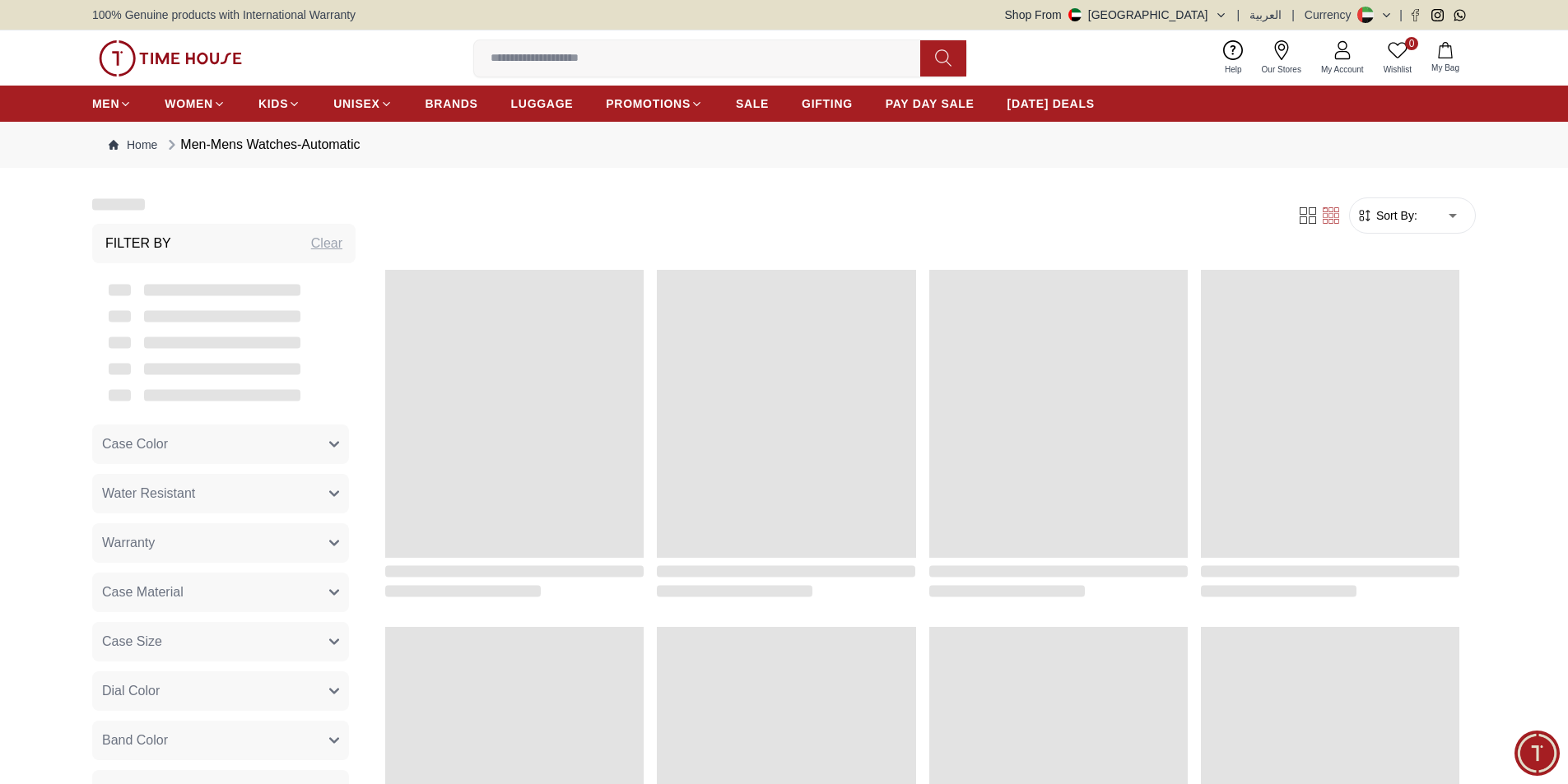
scroll to position [1547, 0]
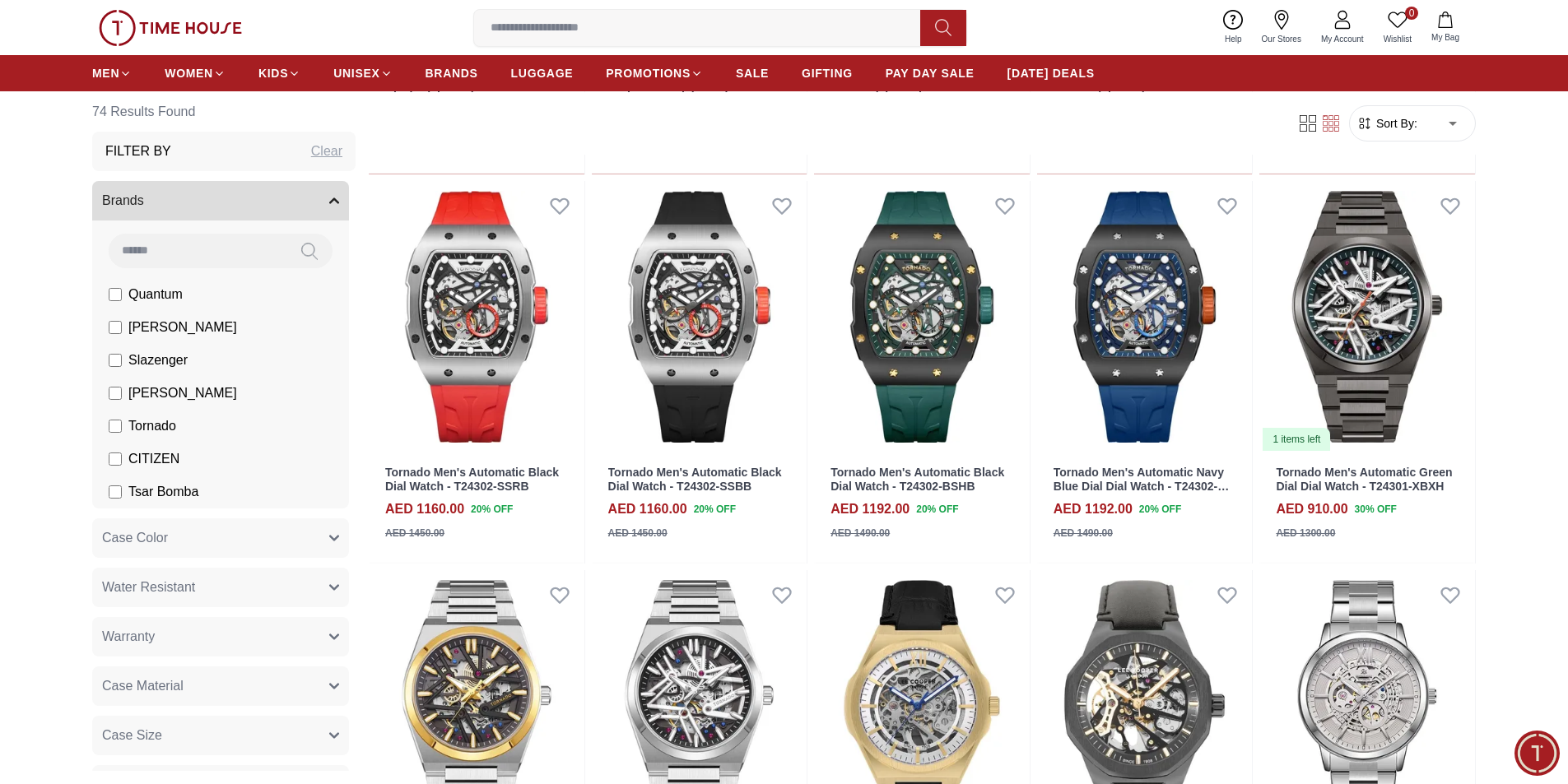
scroll to position [4031, 0]
